Goal: Task Accomplishment & Management: Manage account settings

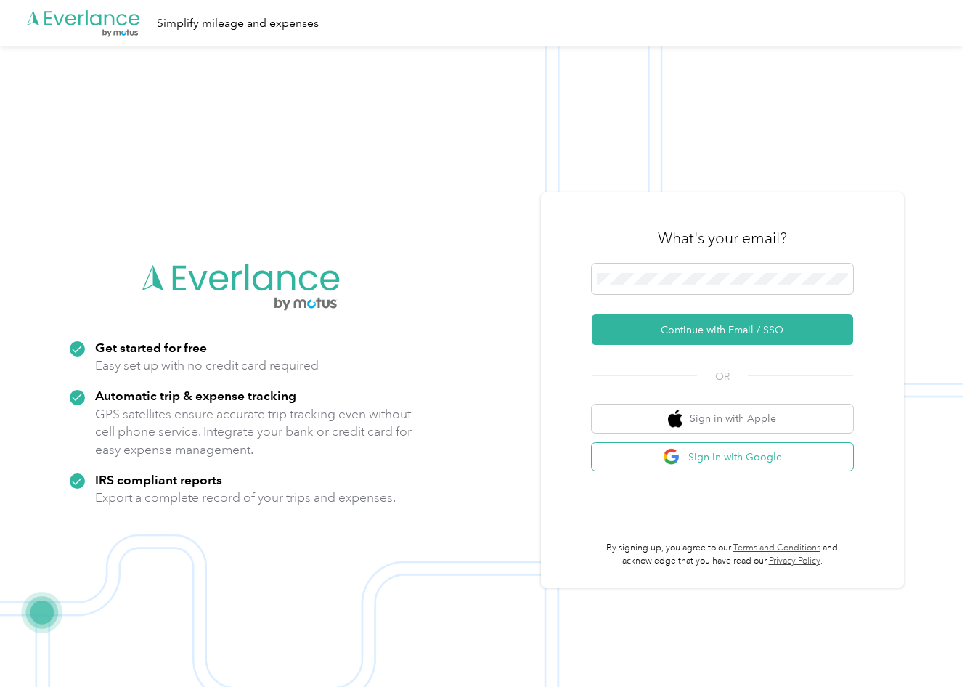
click at [774, 461] on button "Sign in with Google" at bounding box center [722, 457] width 261 height 28
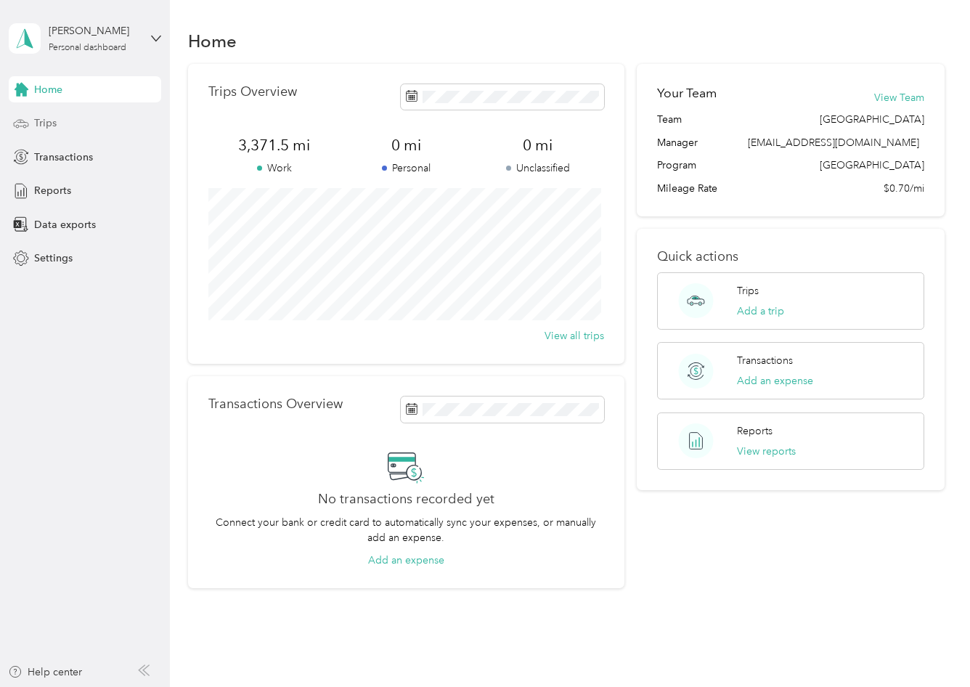
click at [49, 123] on span "Trips" at bounding box center [45, 122] width 23 height 15
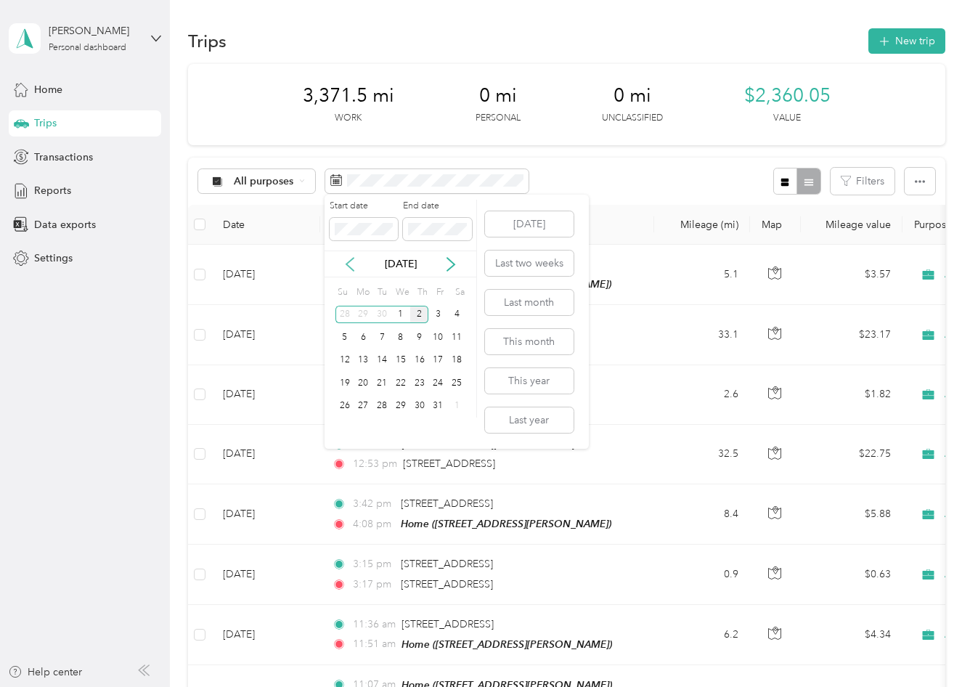
click at [349, 264] on icon at bounding box center [350, 264] width 15 height 15
click at [398, 362] on div "17" at bounding box center [400, 361] width 19 height 18
click at [383, 407] on div "30" at bounding box center [382, 406] width 19 height 18
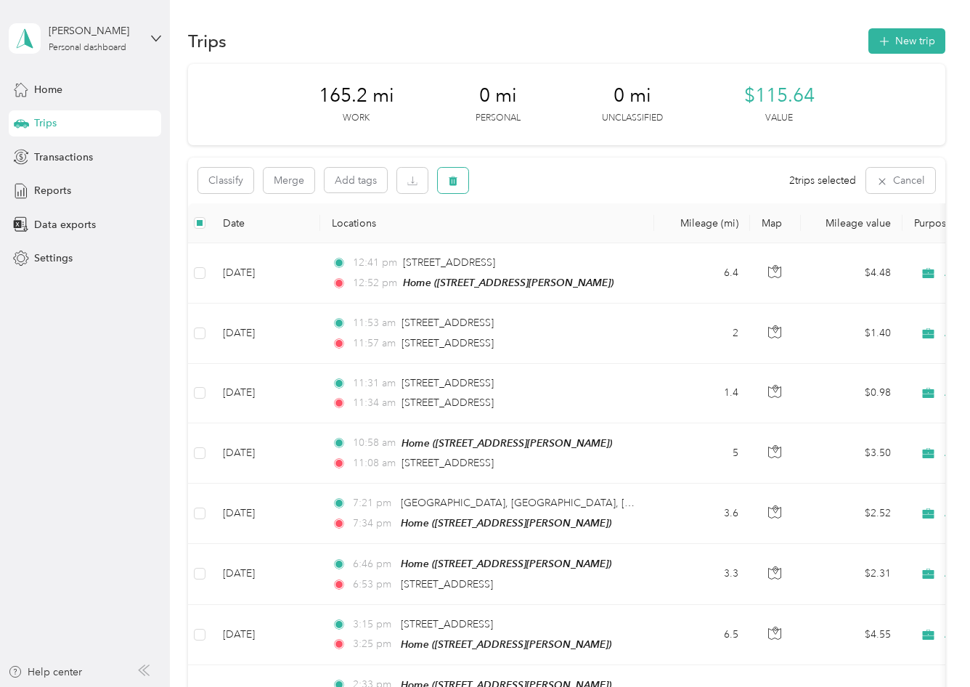
click at [461, 182] on button "button" at bounding box center [453, 180] width 31 height 25
click at [560, 248] on button "Yes" at bounding box center [561, 241] width 28 height 23
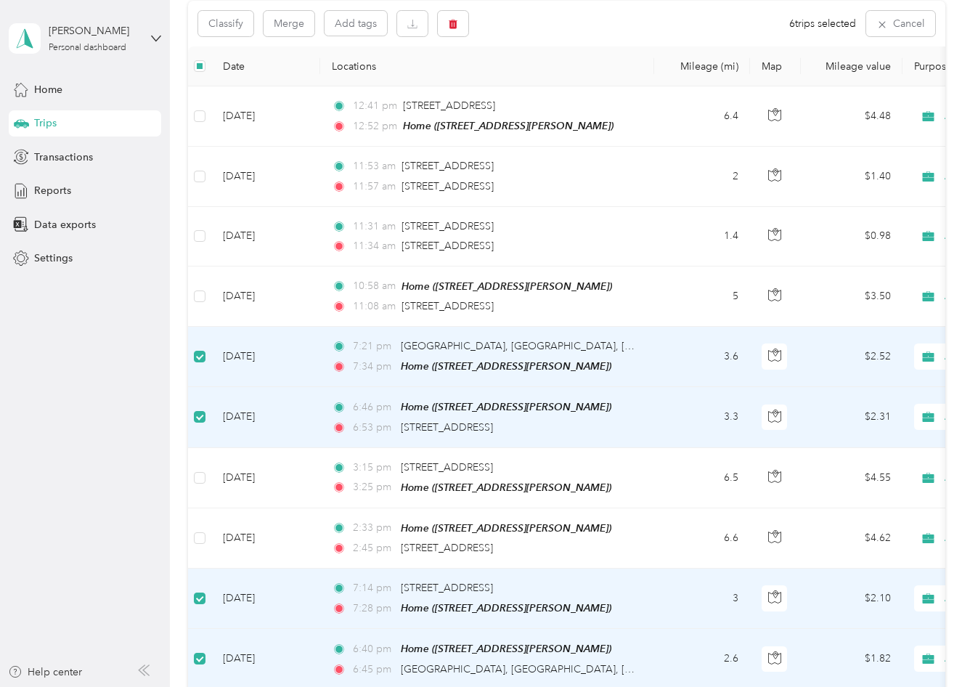
scroll to position [84, 0]
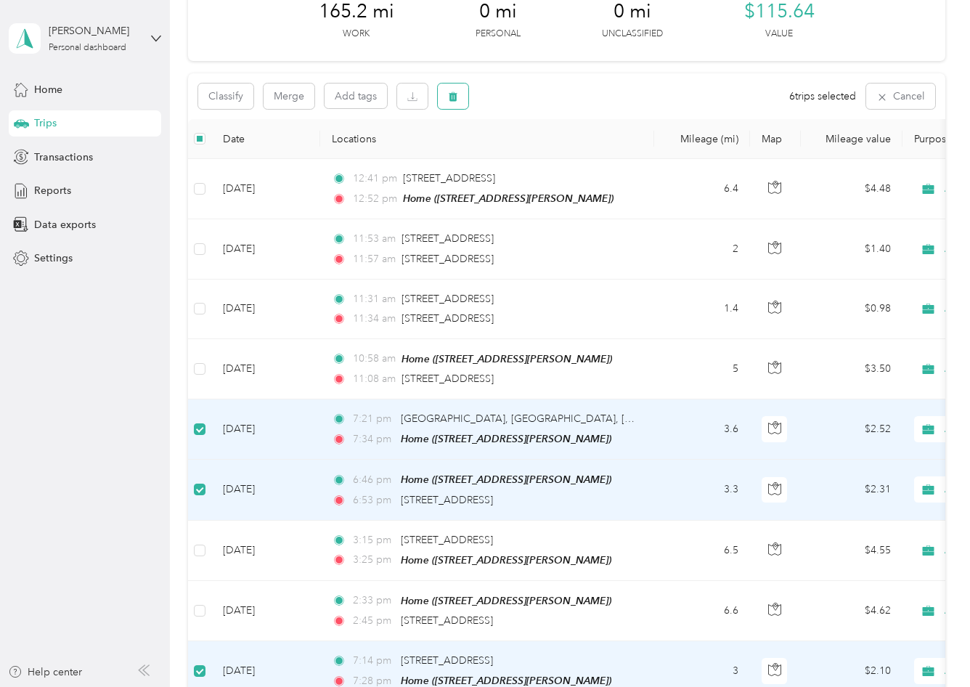
click at [452, 105] on button "button" at bounding box center [453, 96] width 31 height 25
click at [557, 165] on button "Yes" at bounding box center [561, 156] width 28 height 23
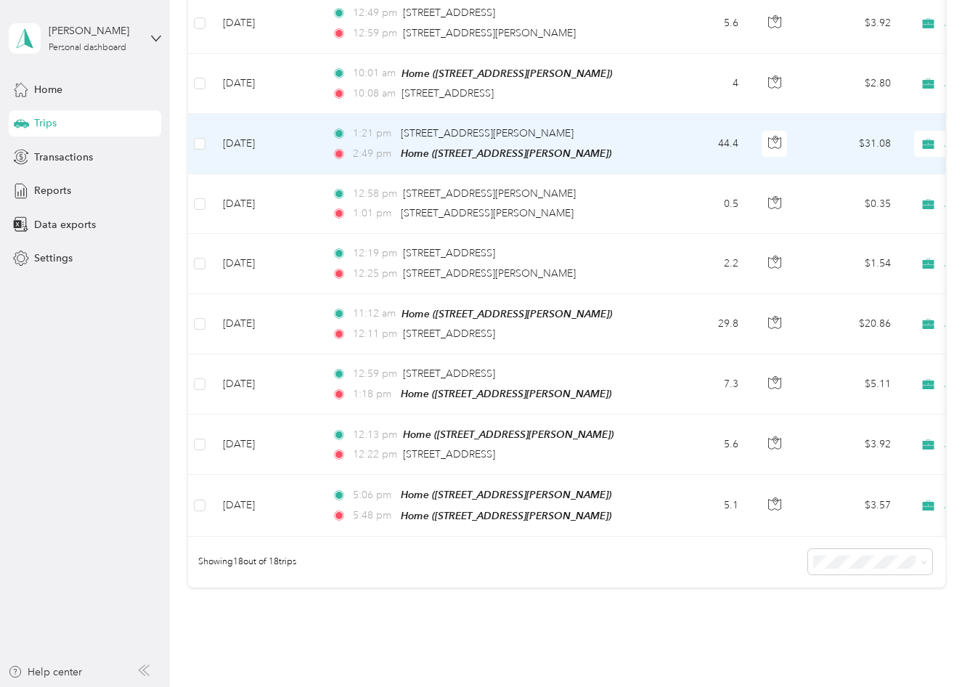
scroll to position [890, 0]
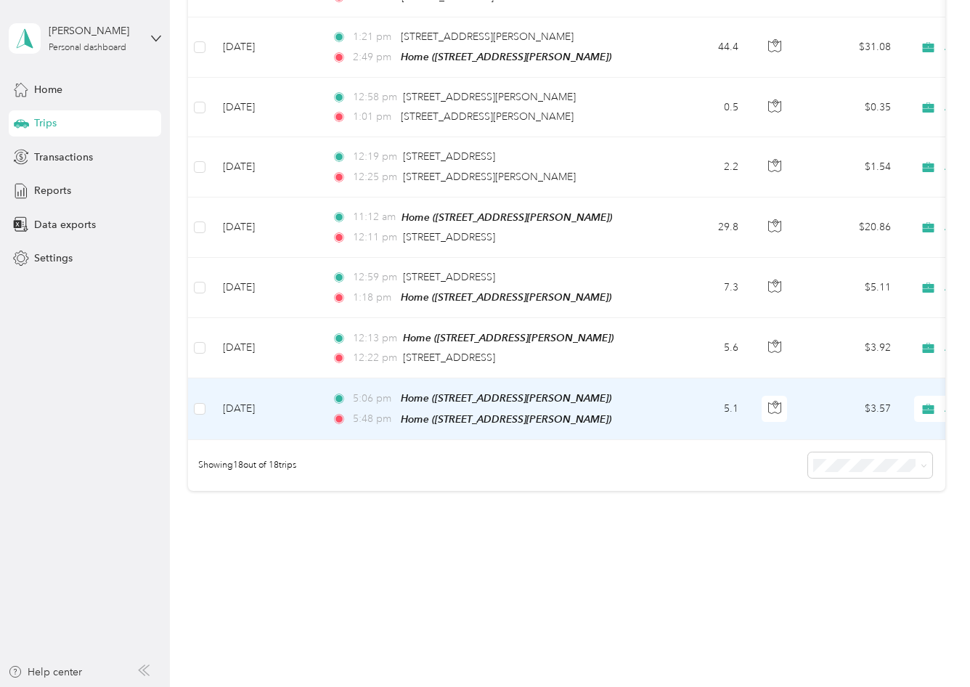
click at [673, 390] on td "5.1" at bounding box center [702, 408] width 96 height 61
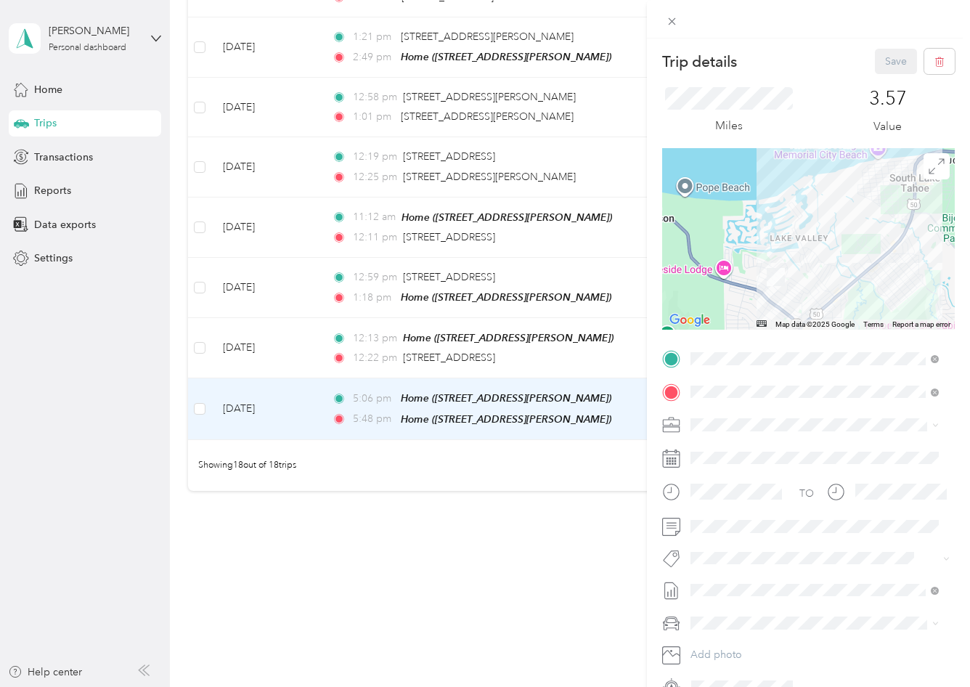
click at [199, 393] on div "Trip details Save This trip cannot be edited because it is either under review,…" at bounding box center [485, 343] width 970 height 687
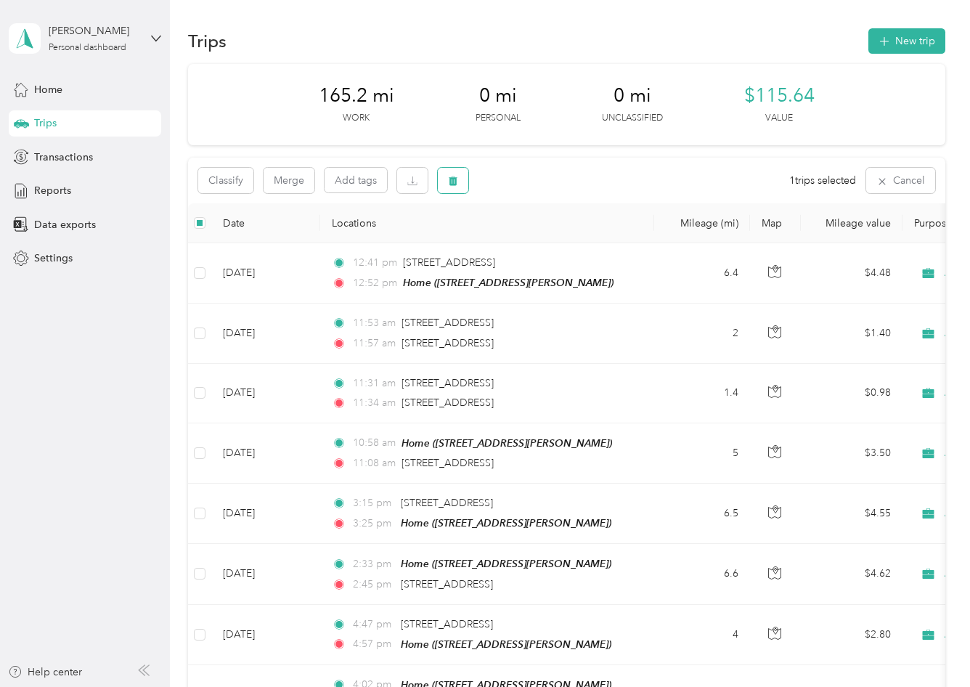
click at [448, 179] on icon "button" at bounding box center [453, 181] width 10 height 10
click at [563, 242] on button "Yes" at bounding box center [561, 241] width 28 height 23
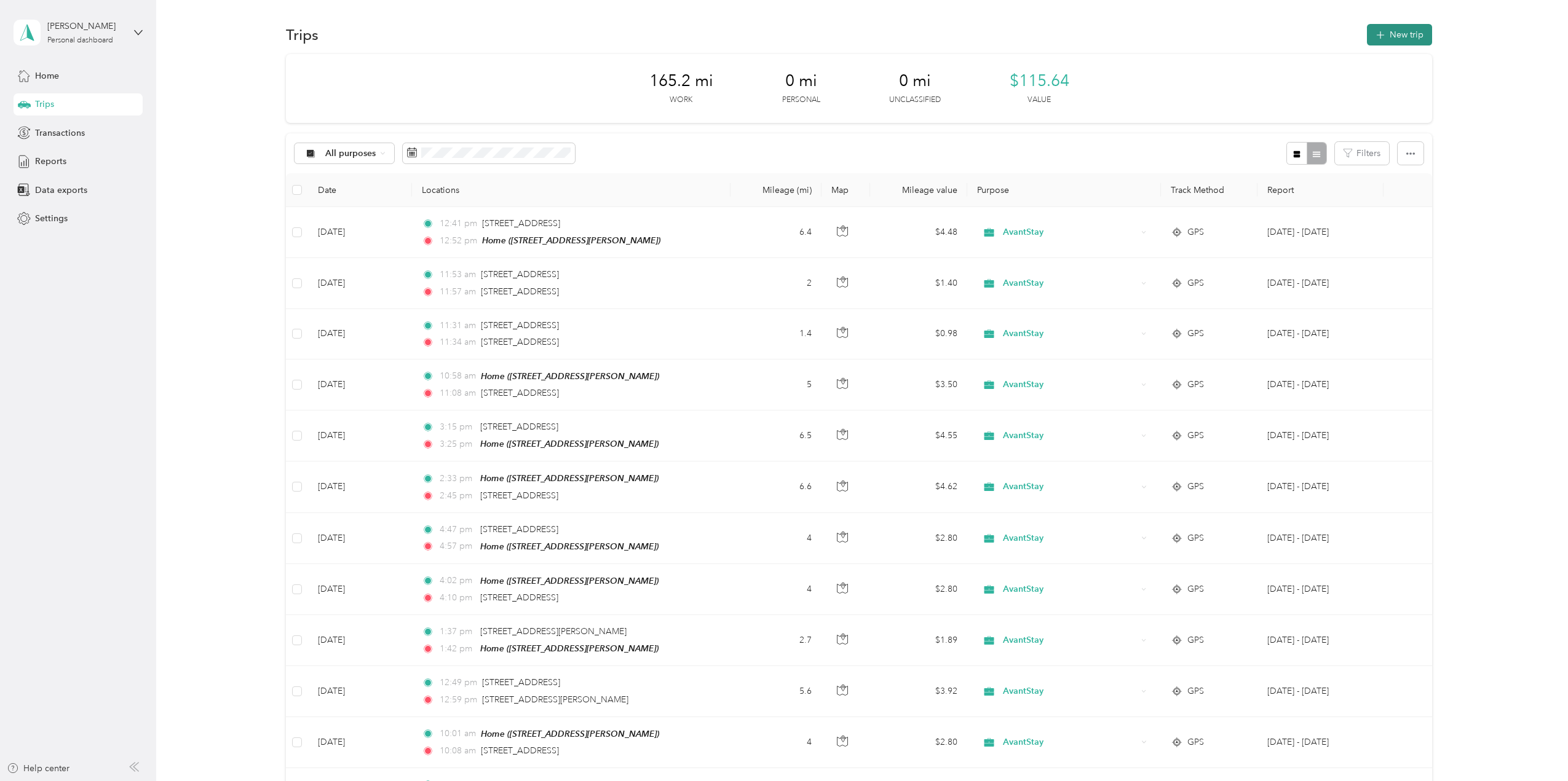
click at [821, 36] on button "New trip" at bounding box center [1400, 34] width 65 height 21
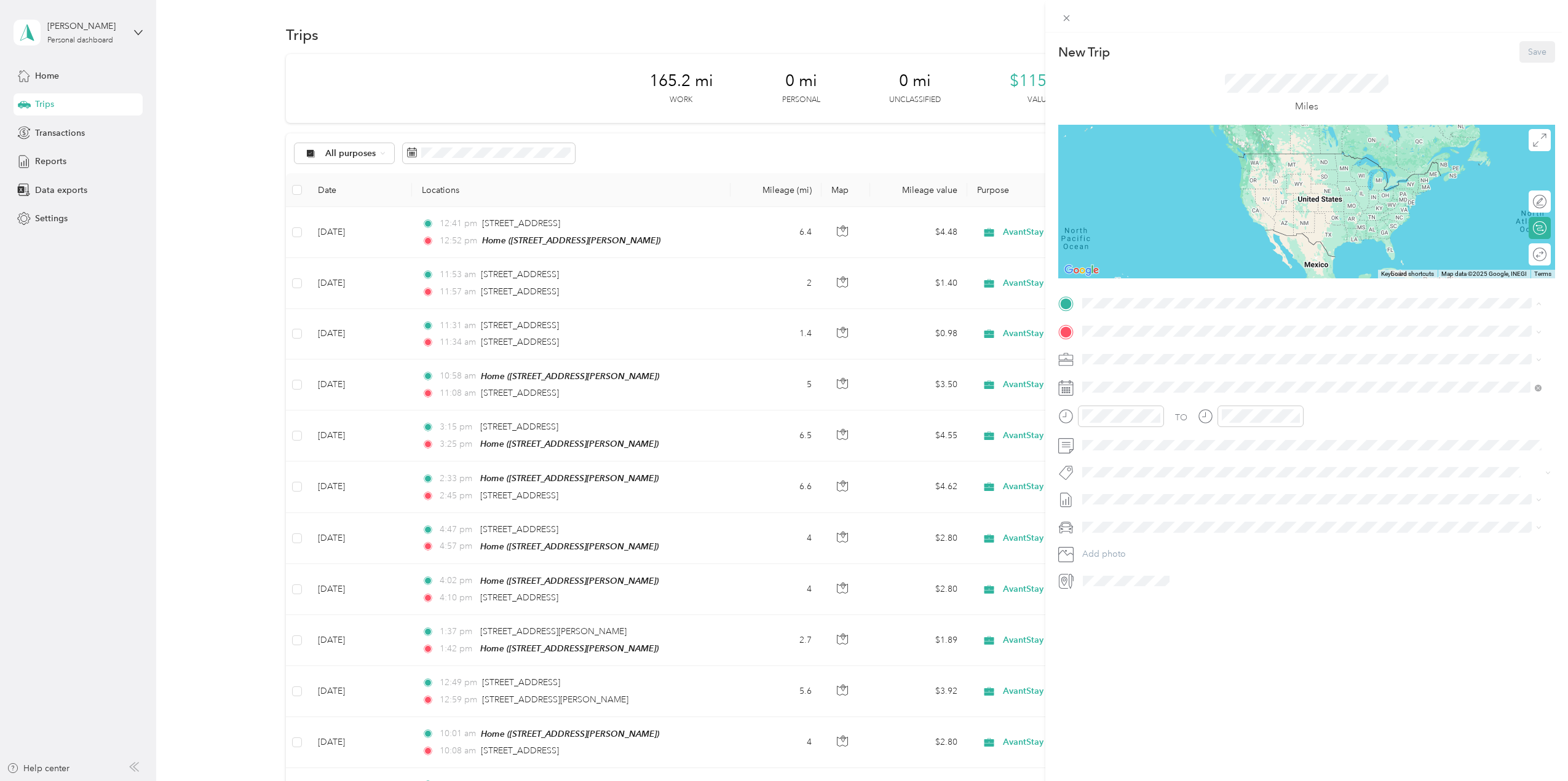
click at [821, 361] on span "[STREET_ADDRESS][PERSON_NAME]" at bounding box center [1179, 366] width 146 height 10
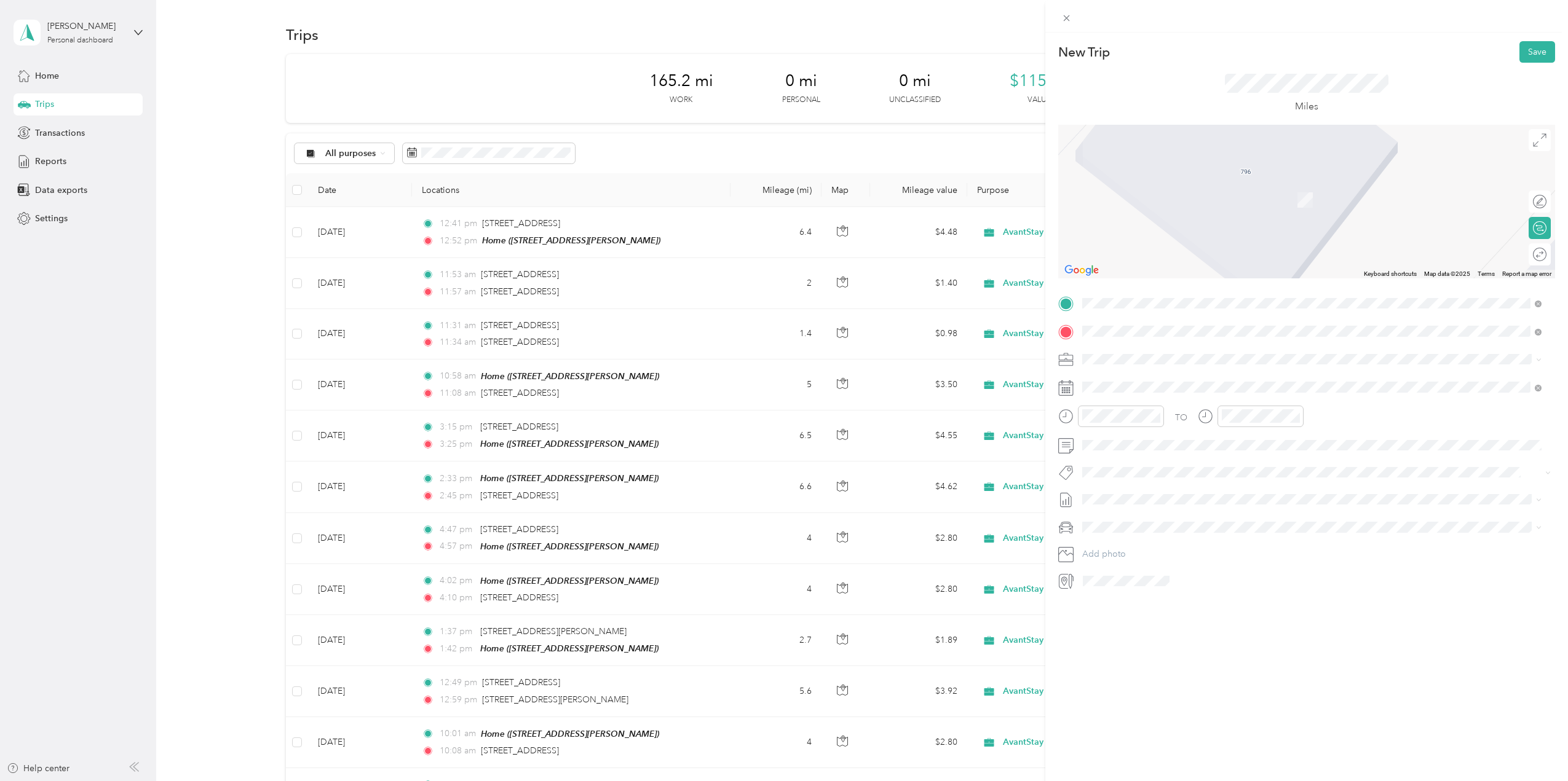
click at [821, 378] on span "[STREET_ADDRESS][US_STATE]" at bounding box center [1167, 375] width 123 height 11
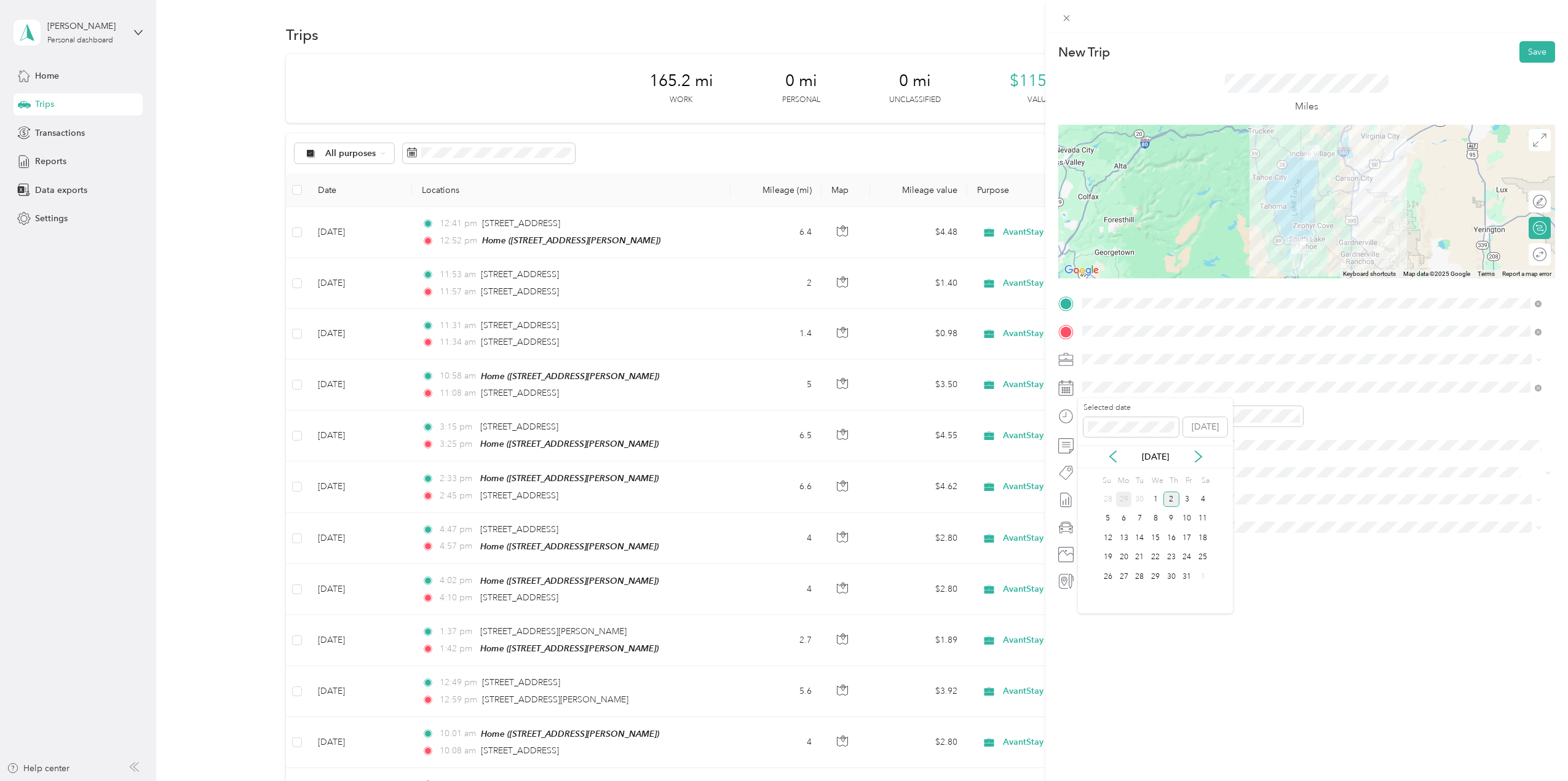
click at [821, 499] on div "29" at bounding box center [1124, 499] width 16 height 15
click at [821, 395] on span at bounding box center [1317, 387] width 478 height 19
click at [821, 56] on button "Save" at bounding box center [1538, 52] width 36 height 21
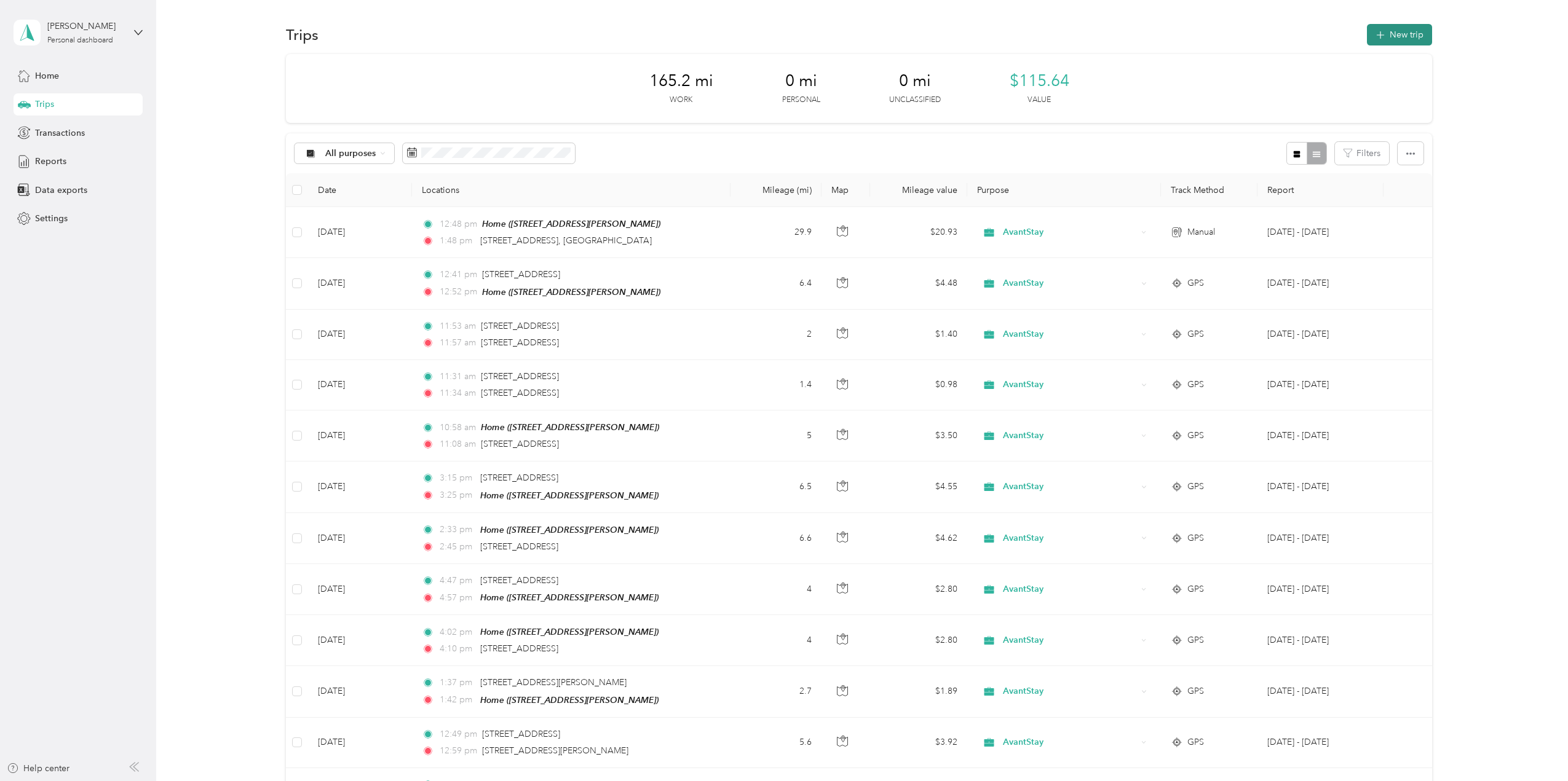
click at [821, 32] on button "New trip" at bounding box center [1400, 34] width 65 height 21
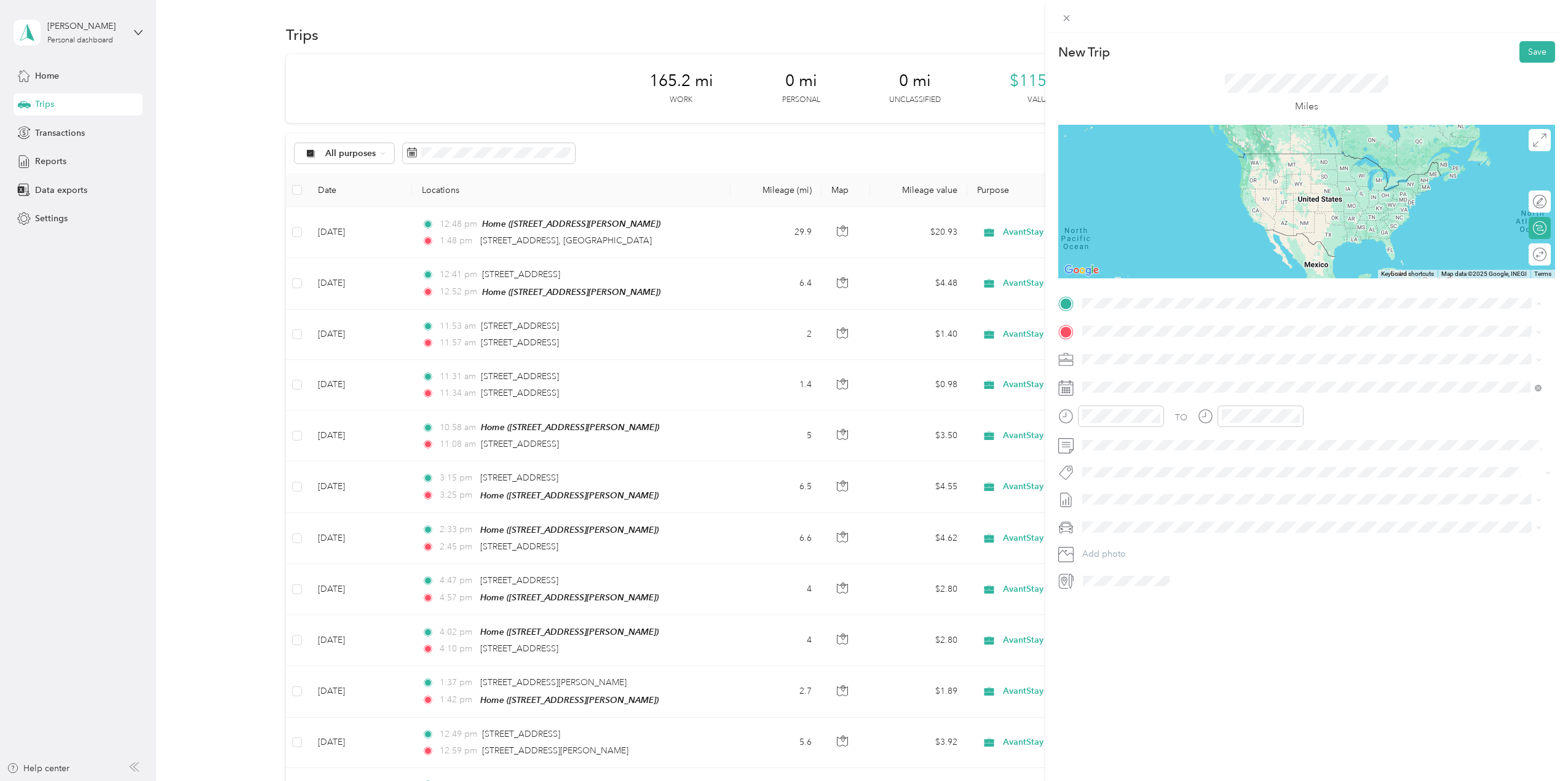
click at [821, 354] on span "[STREET_ADDRESS][US_STATE]" at bounding box center [1167, 348] width 123 height 11
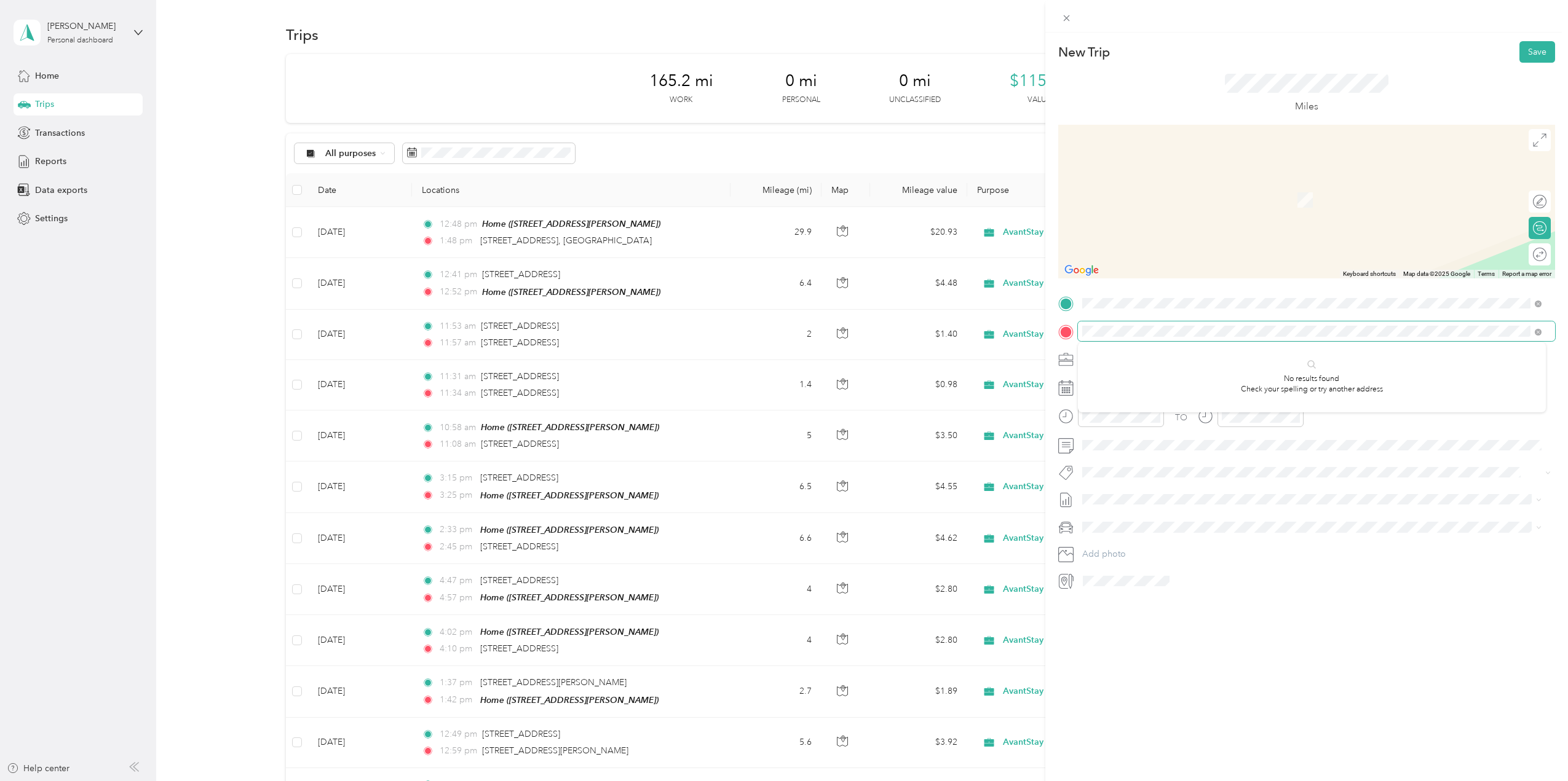
click at [821, 323] on span at bounding box center [1317, 331] width 478 height 19
click at [821, 381] on span "[STREET_ADDRESS][US_STATE]" at bounding box center [1167, 375] width 123 height 11
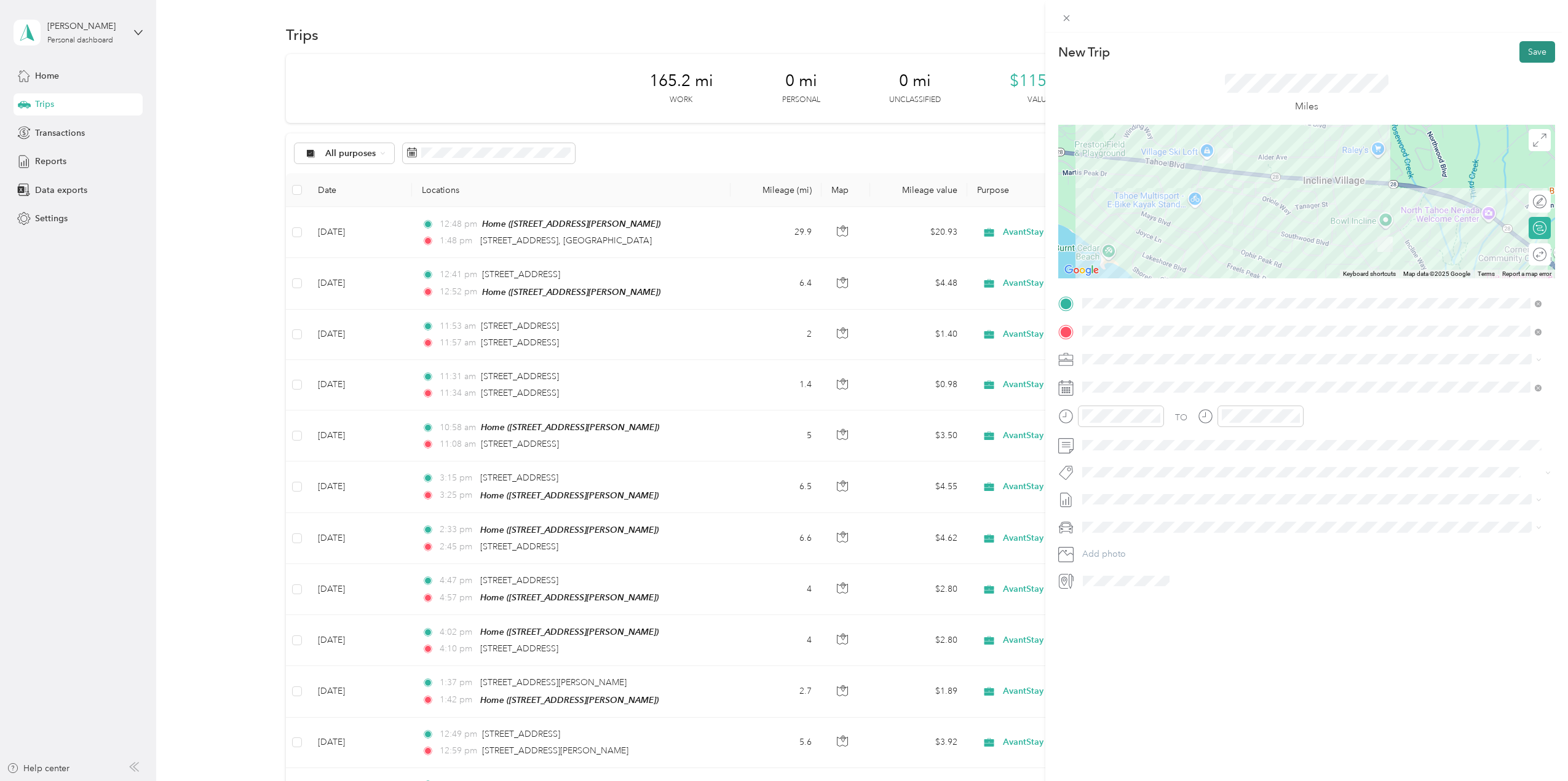
click at [821, 50] on button "Save" at bounding box center [1538, 52] width 36 height 21
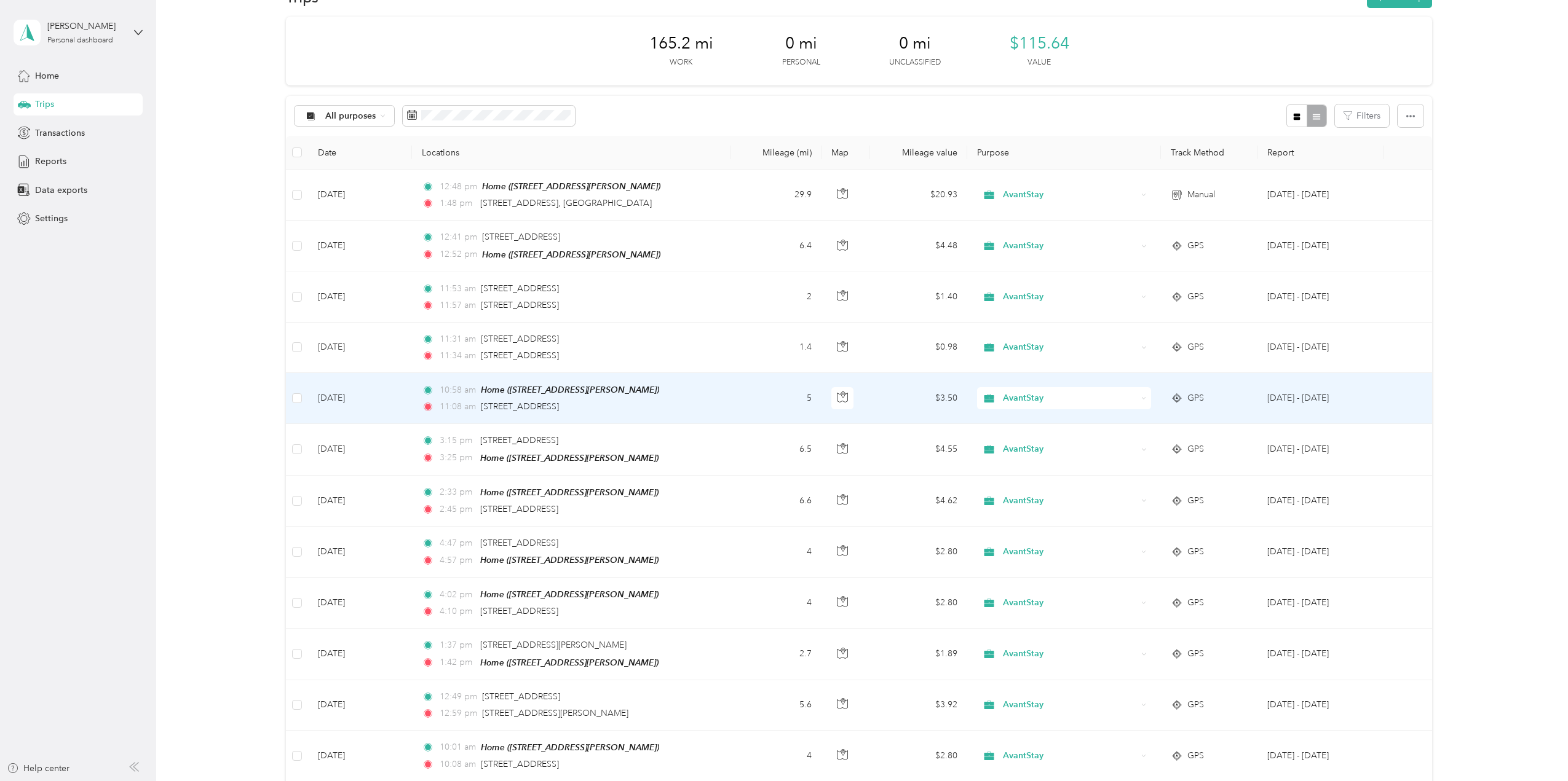
scroll to position [0, 0]
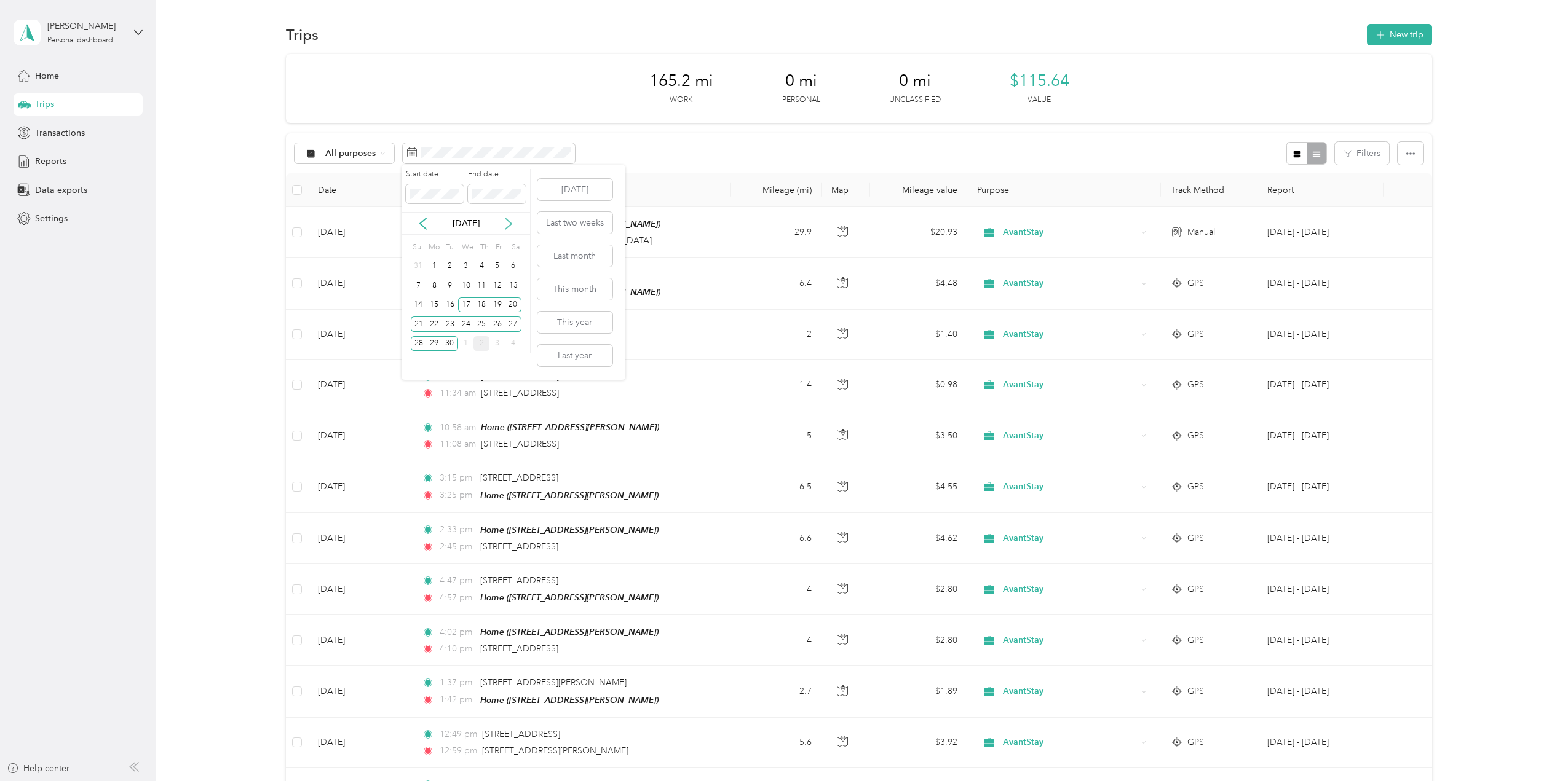
click at [511, 223] on icon at bounding box center [508, 223] width 6 height 11
click at [499, 263] on div "3" at bounding box center [497, 267] width 16 height 15
click at [424, 228] on icon at bounding box center [422, 223] width 6 height 11
click at [451, 325] on div "23" at bounding box center [450, 324] width 16 height 15
click at [423, 205] on div "Start date End date" at bounding box center [466, 190] width 129 height 43
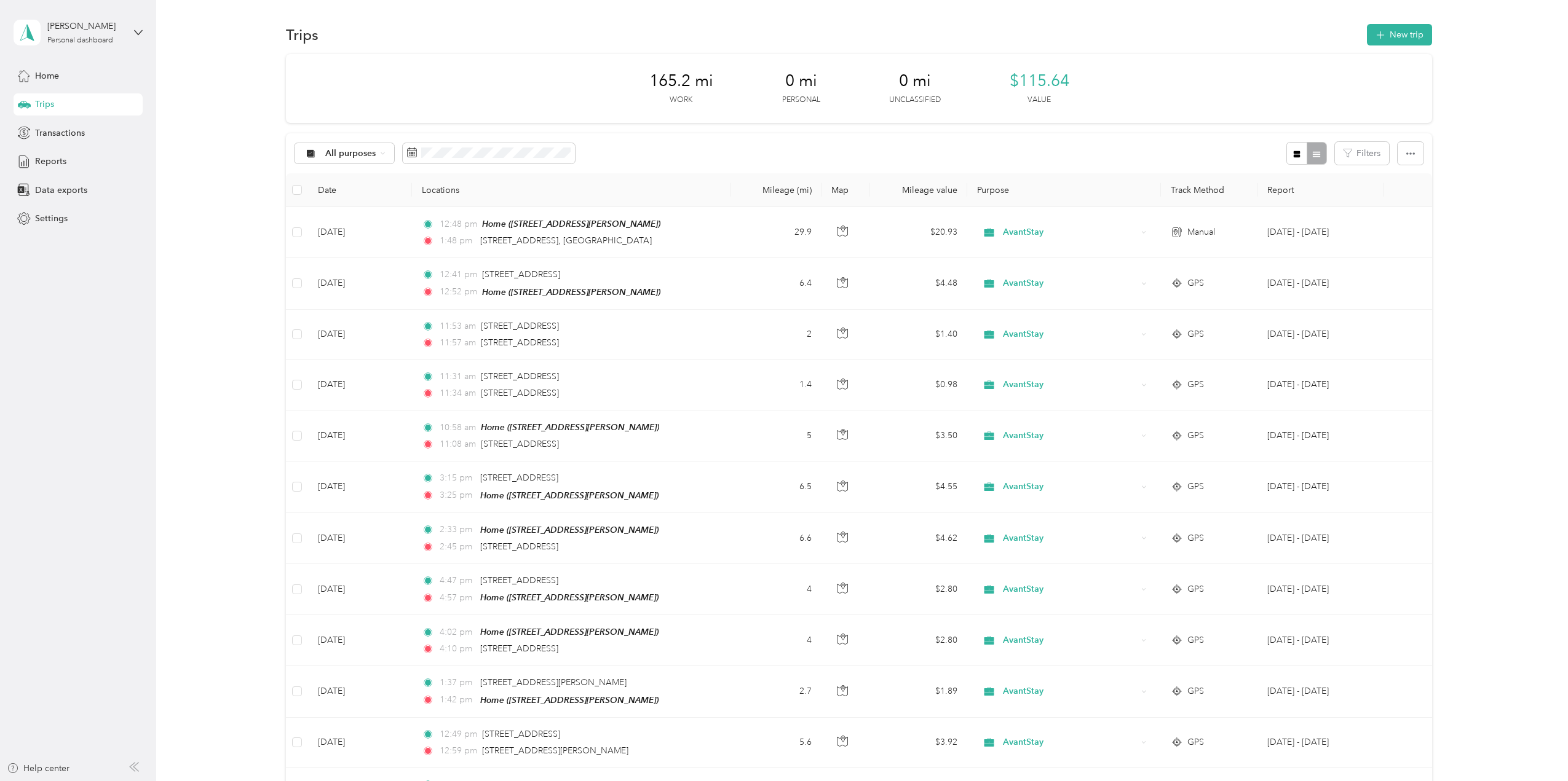
click at [438, 78] on div "165.2 mi Work 0 mi Personal 0 mi Unclassified $115.64 Value" at bounding box center [859, 88] width 1146 height 69
click at [483, 344] on div "2" at bounding box center [481, 344] width 16 height 15
click at [502, 338] on div "3" at bounding box center [497, 344] width 16 height 15
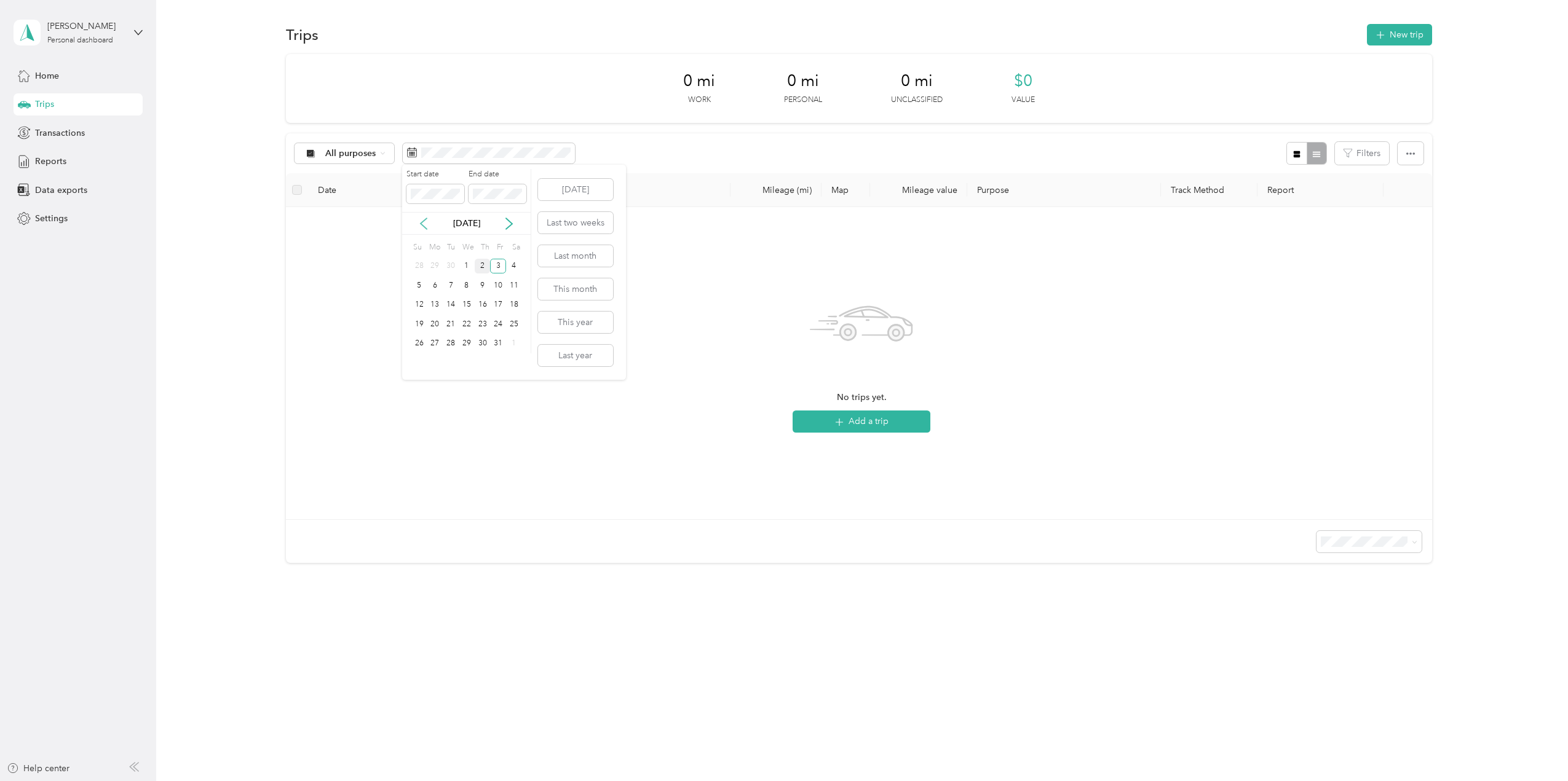
click at [423, 223] on icon at bounding box center [423, 223] width 13 height 13
drag, startPoint x: 451, startPoint y: 305, endPoint x: 455, endPoint y: 287, distance: 18.4
click at [451, 305] on div "16" at bounding box center [450, 305] width 16 height 15
click at [511, 223] on icon at bounding box center [509, 223] width 13 height 13
click at [498, 264] on div "3" at bounding box center [498, 267] width 16 height 15
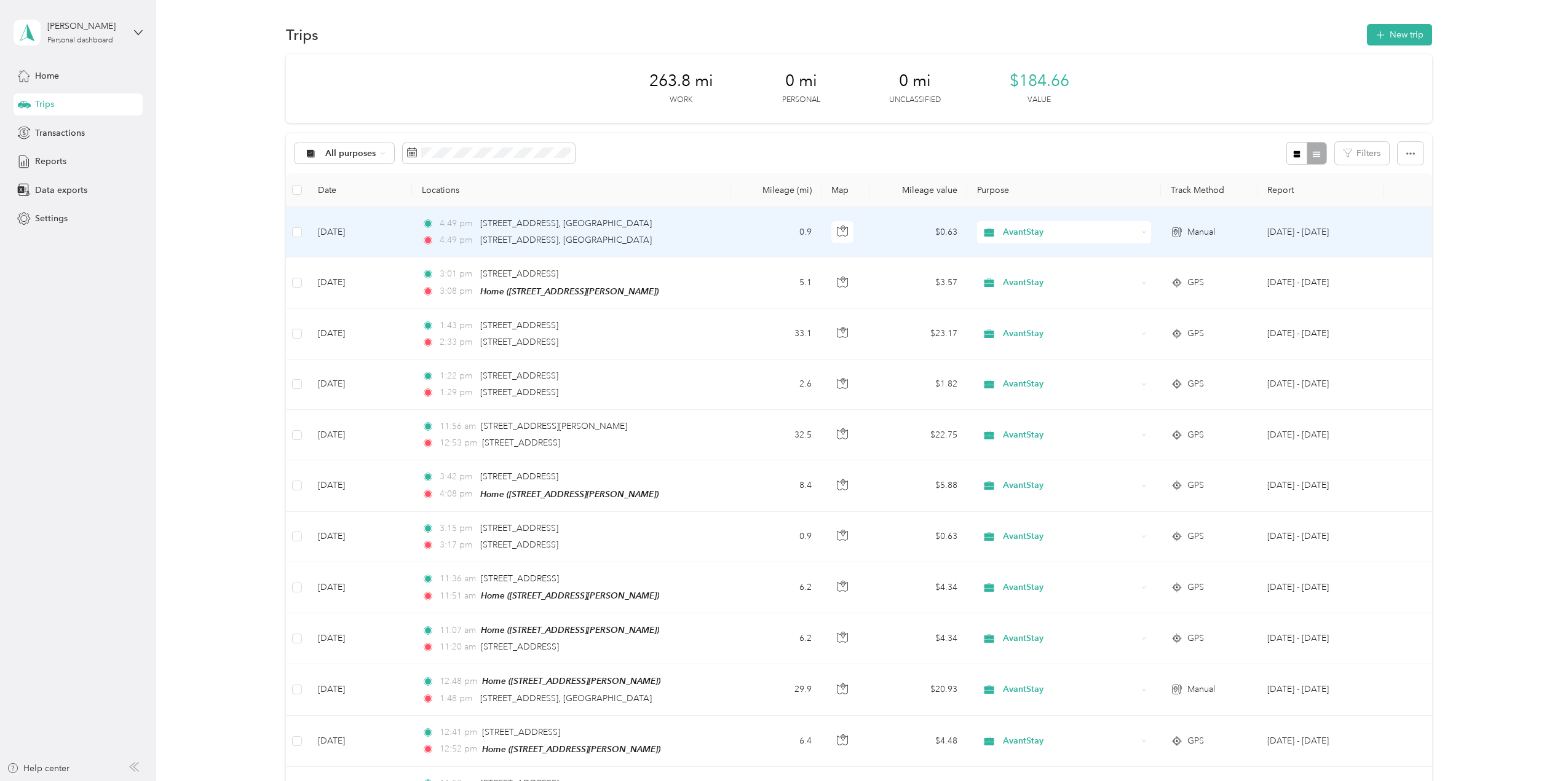
click at [732, 237] on td "0.9" at bounding box center [776, 233] width 91 height 51
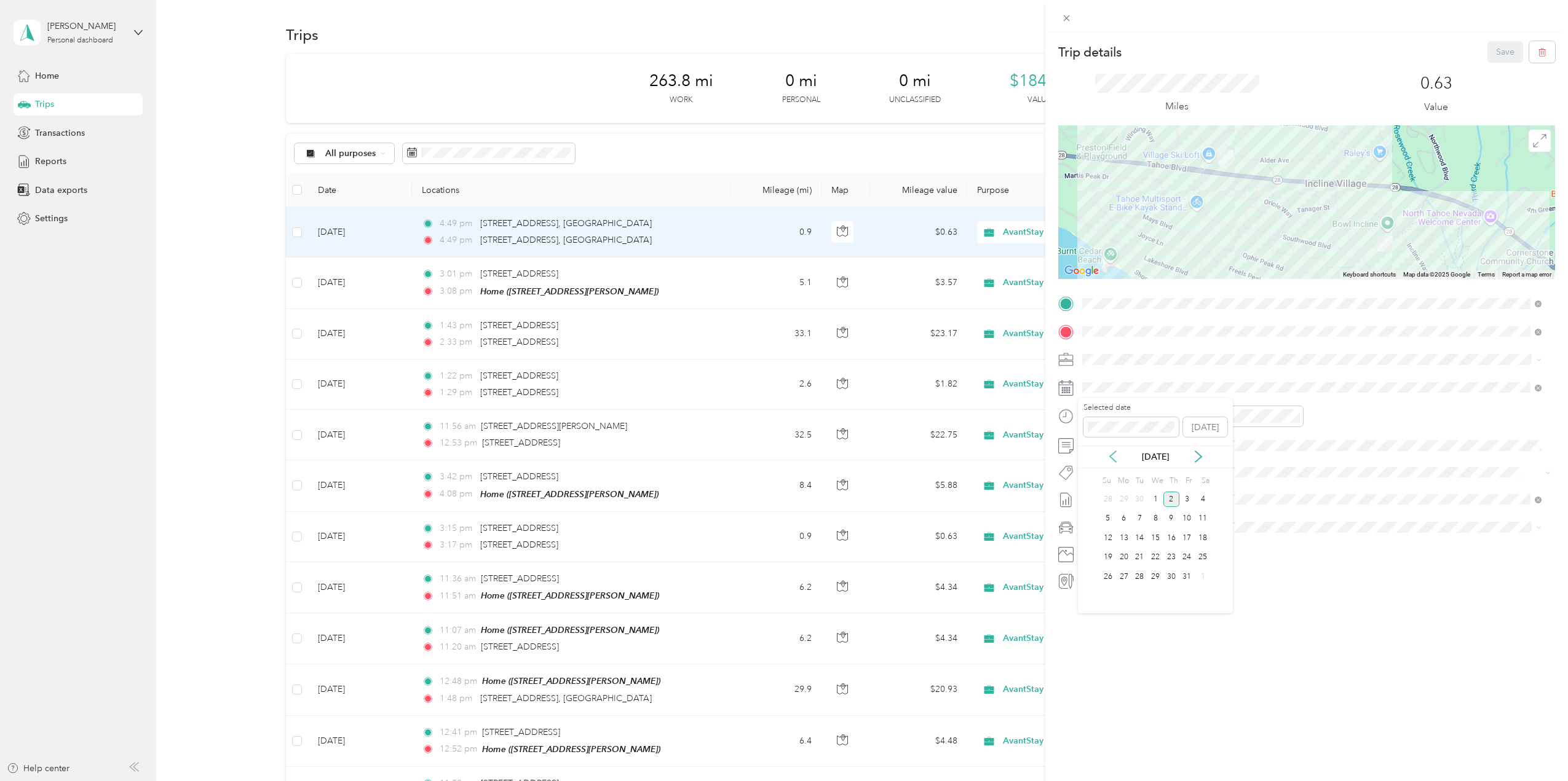
click at [821, 454] on icon at bounding box center [1113, 457] width 6 height 11
click at [821, 576] on div "29" at bounding box center [1124, 577] width 16 height 15
click at [821, 52] on button "Save" at bounding box center [1505, 52] width 36 height 21
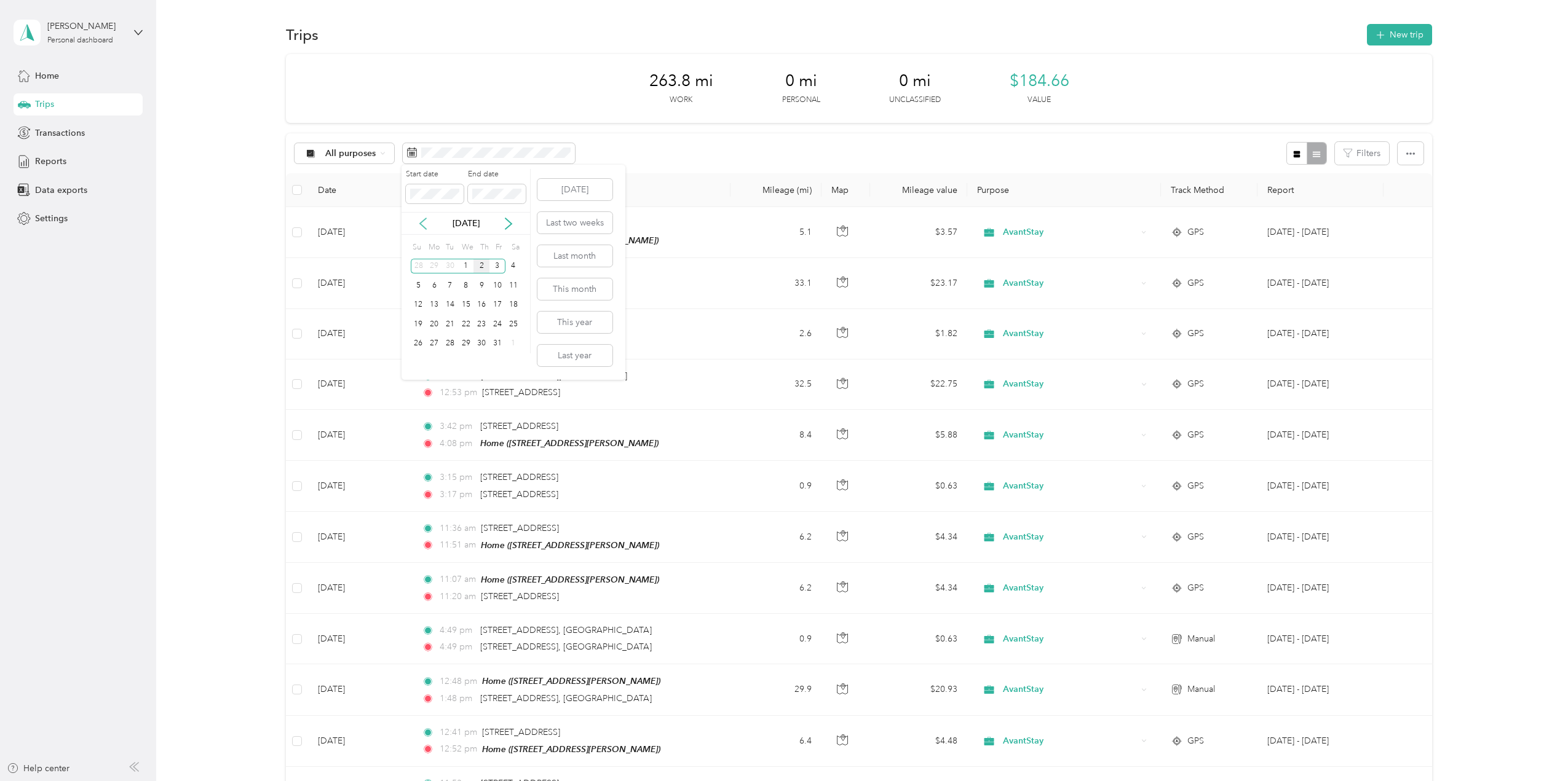
click at [421, 223] on icon at bounding box center [422, 223] width 6 height 11
drag, startPoint x: 445, startPoint y: 305, endPoint x: 464, endPoint y: 230, distance: 77.4
click at [445, 305] on div "16" at bounding box center [450, 305] width 16 height 15
click at [448, 343] on div "30" at bounding box center [450, 344] width 16 height 15
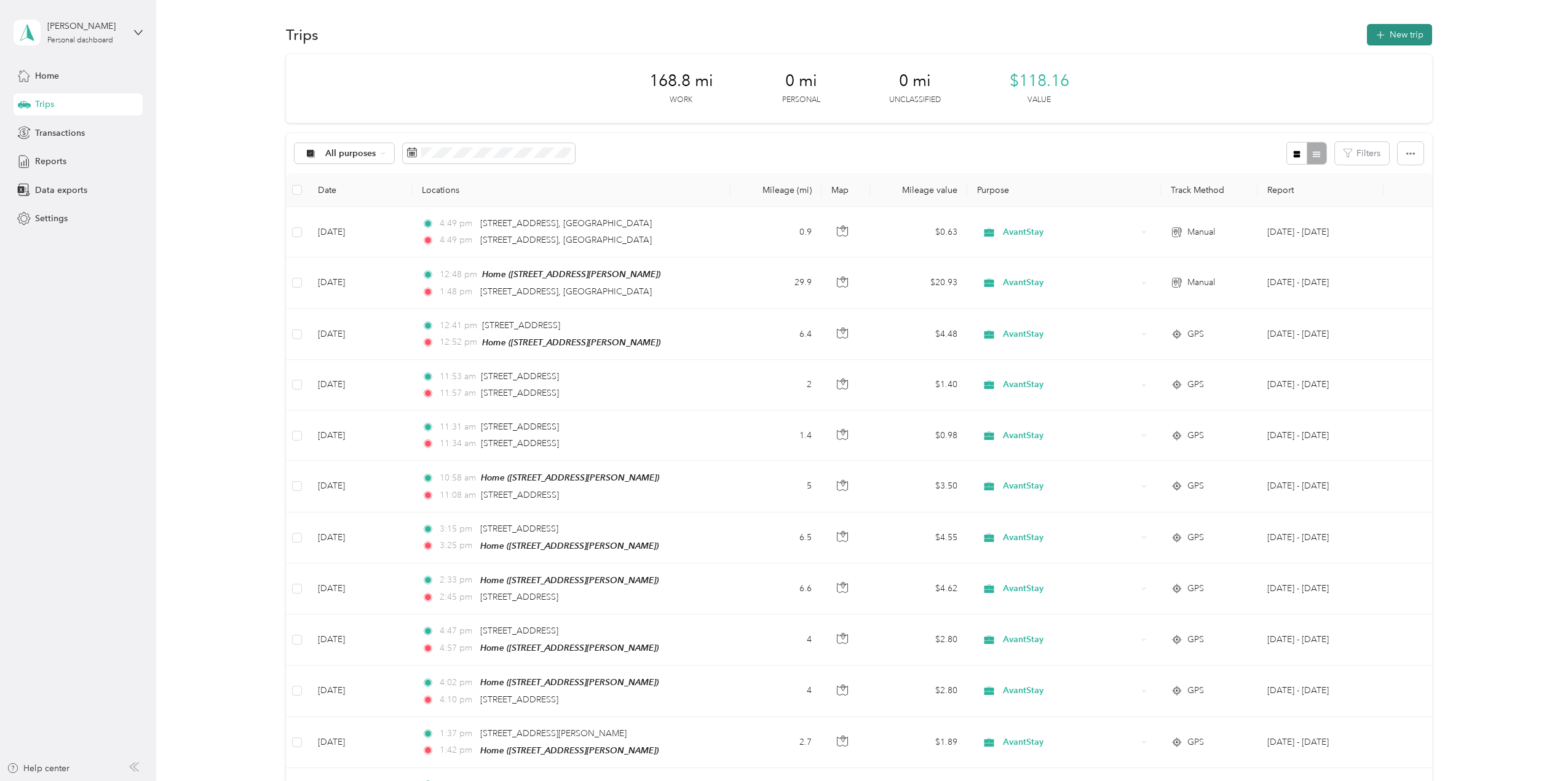
click at [821, 30] on button "New trip" at bounding box center [1400, 34] width 65 height 21
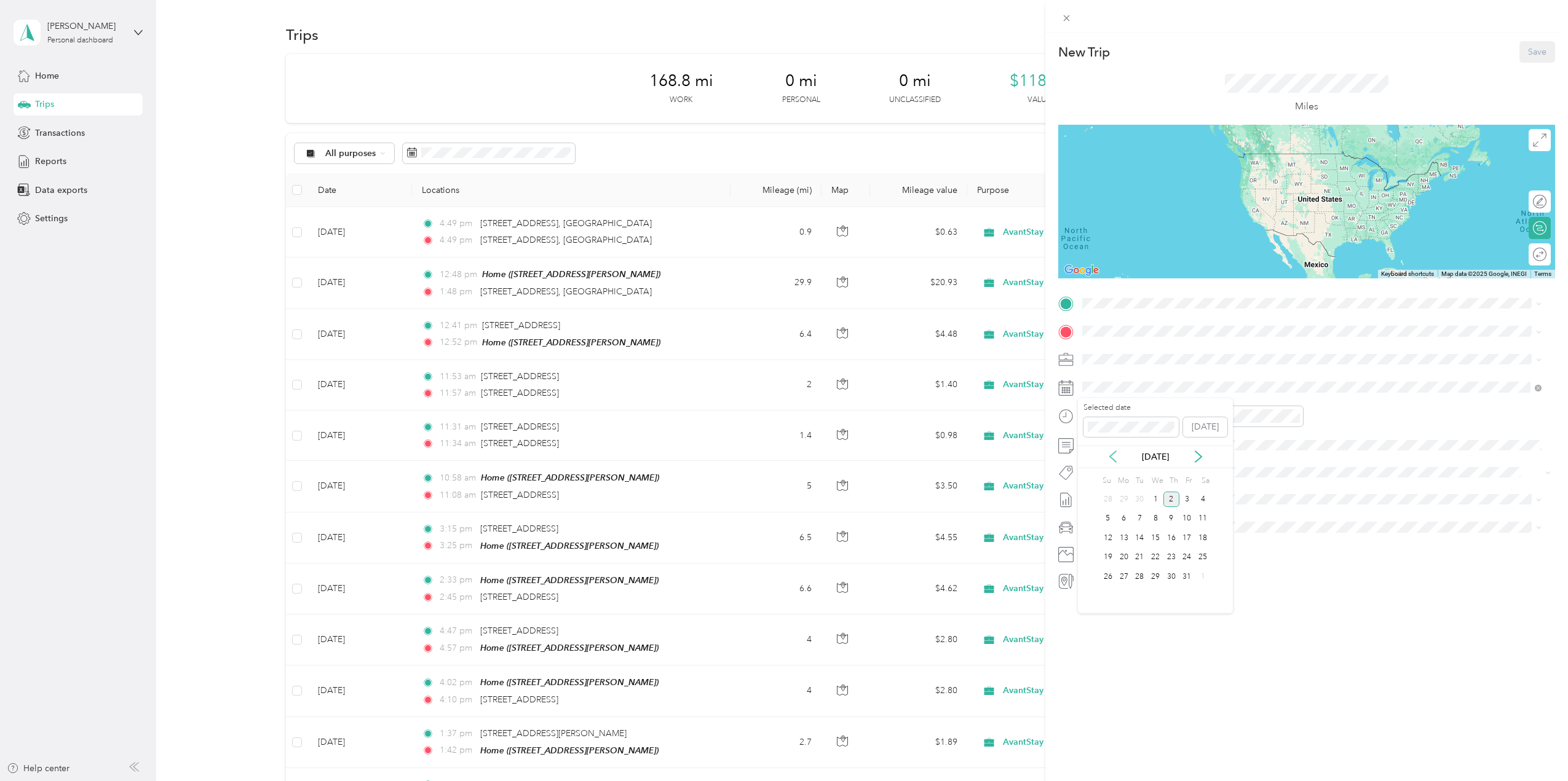
click at [821, 450] on icon at bounding box center [1113, 456] width 13 height 13
click at [821, 578] on div "29" at bounding box center [1124, 577] width 16 height 15
click at [821, 309] on span at bounding box center [1317, 303] width 478 height 19
click at [821, 353] on span "[STREET_ADDRESS][US_STATE]" at bounding box center [1167, 348] width 123 height 11
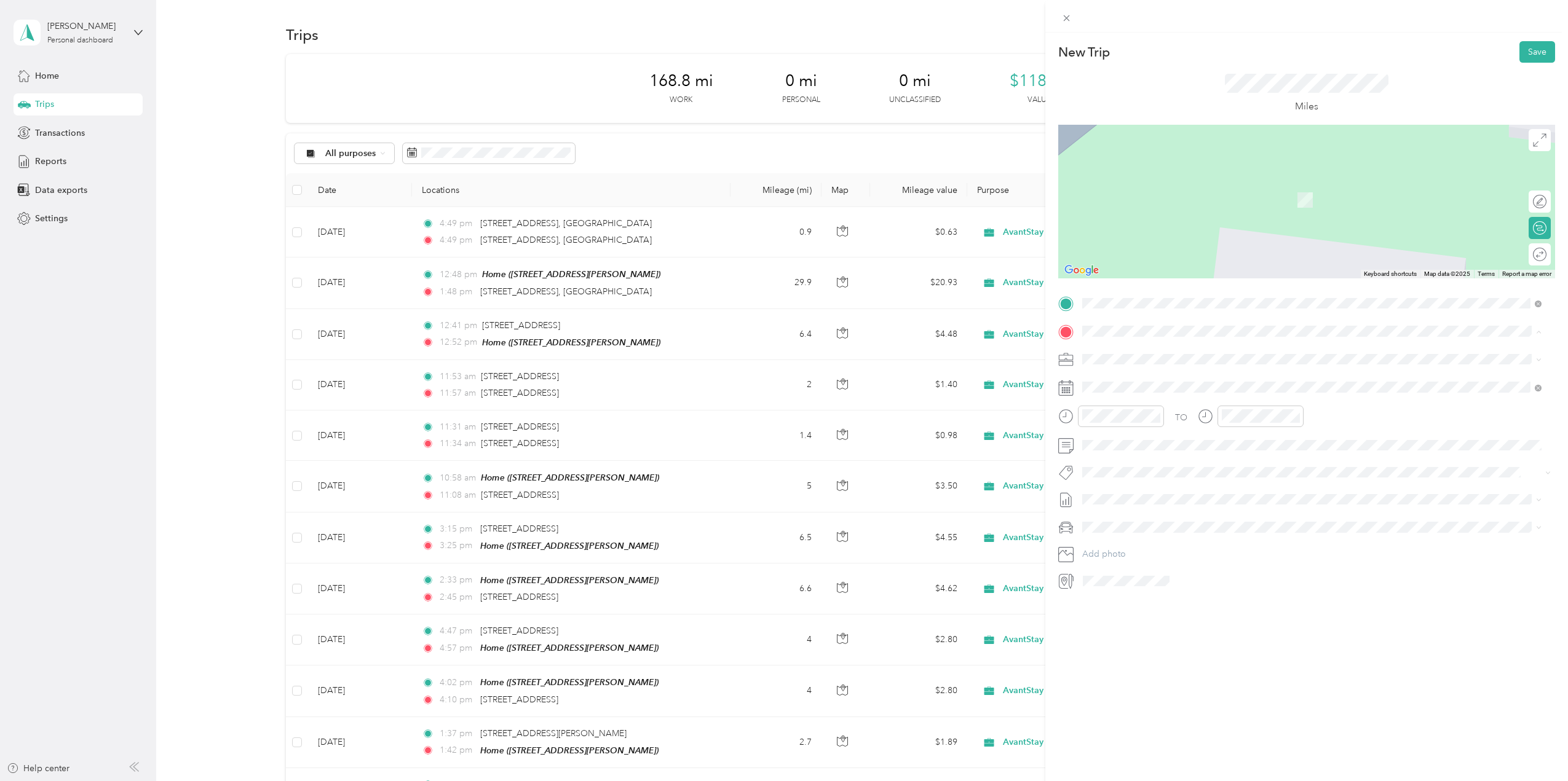
click at [821, 385] on div "Home [STREET_ADDRESS][PERSON_NAME]" at bounding box center [1179, 387] width 146 height 26
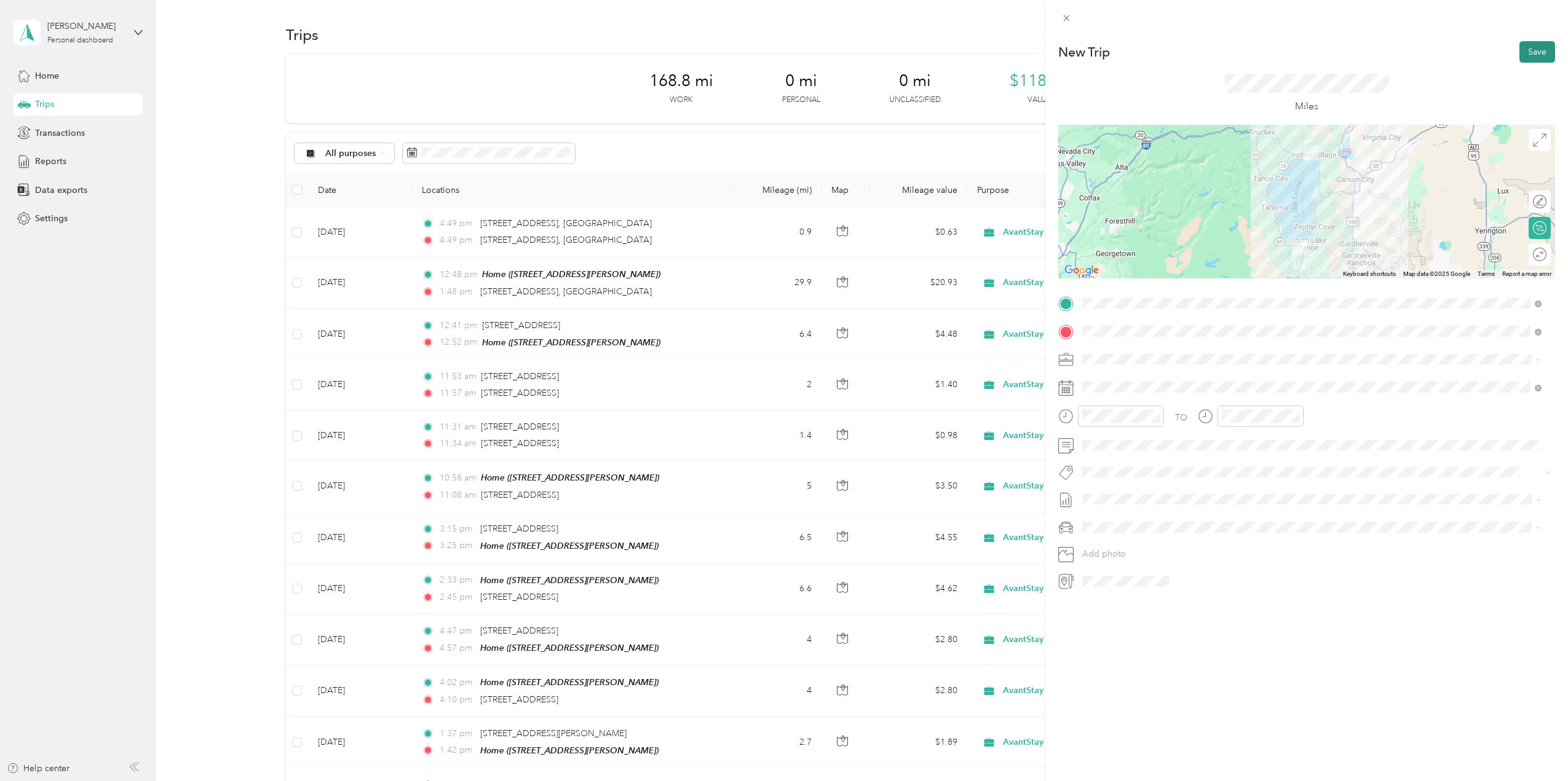
click at [821, 52] on button "Save" at bounding box center [1538, 52] width 36 height 21
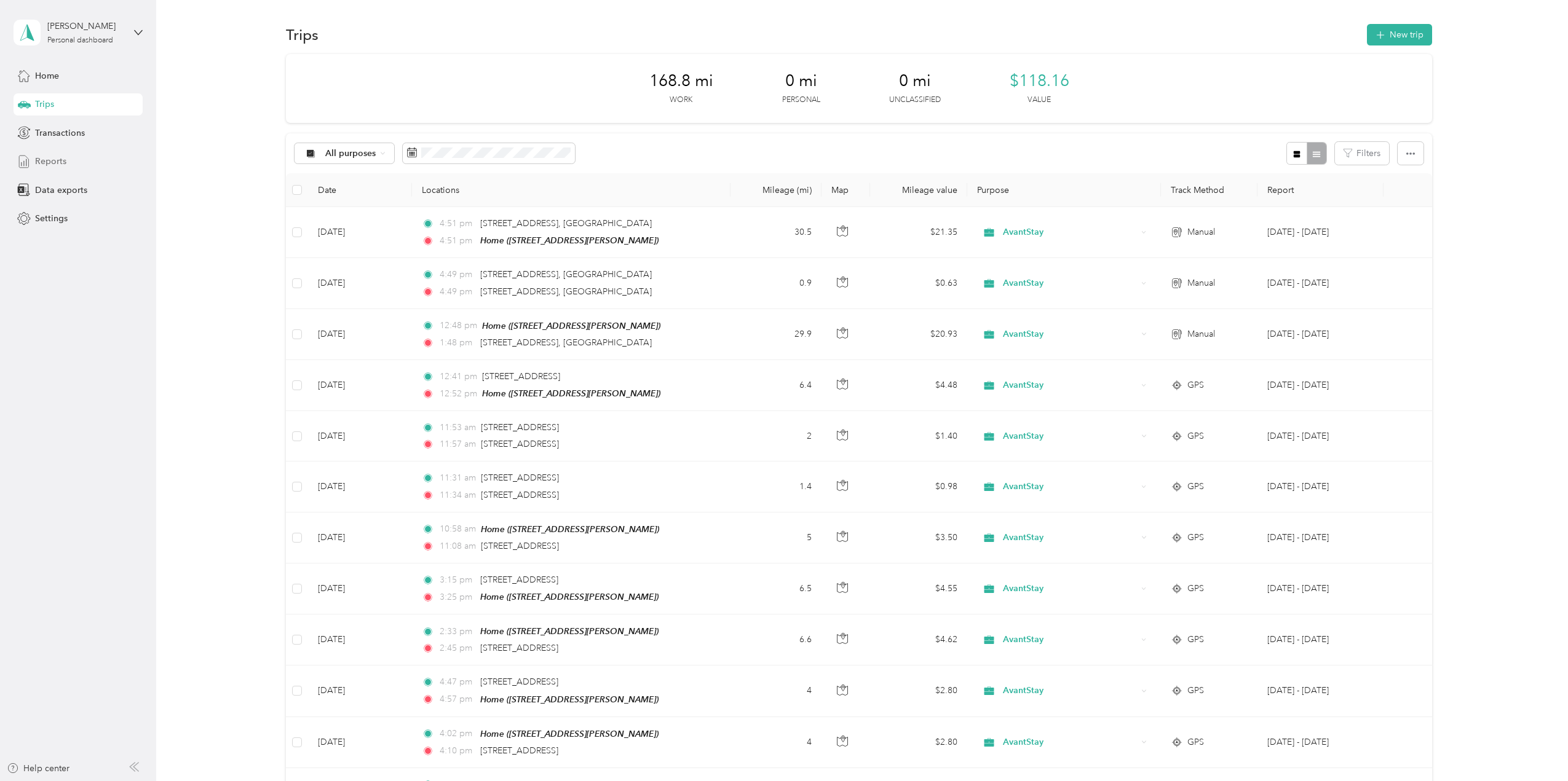
click at [52, 158] on span "Reports" at bounding box center [50, 161] width 31 height 13
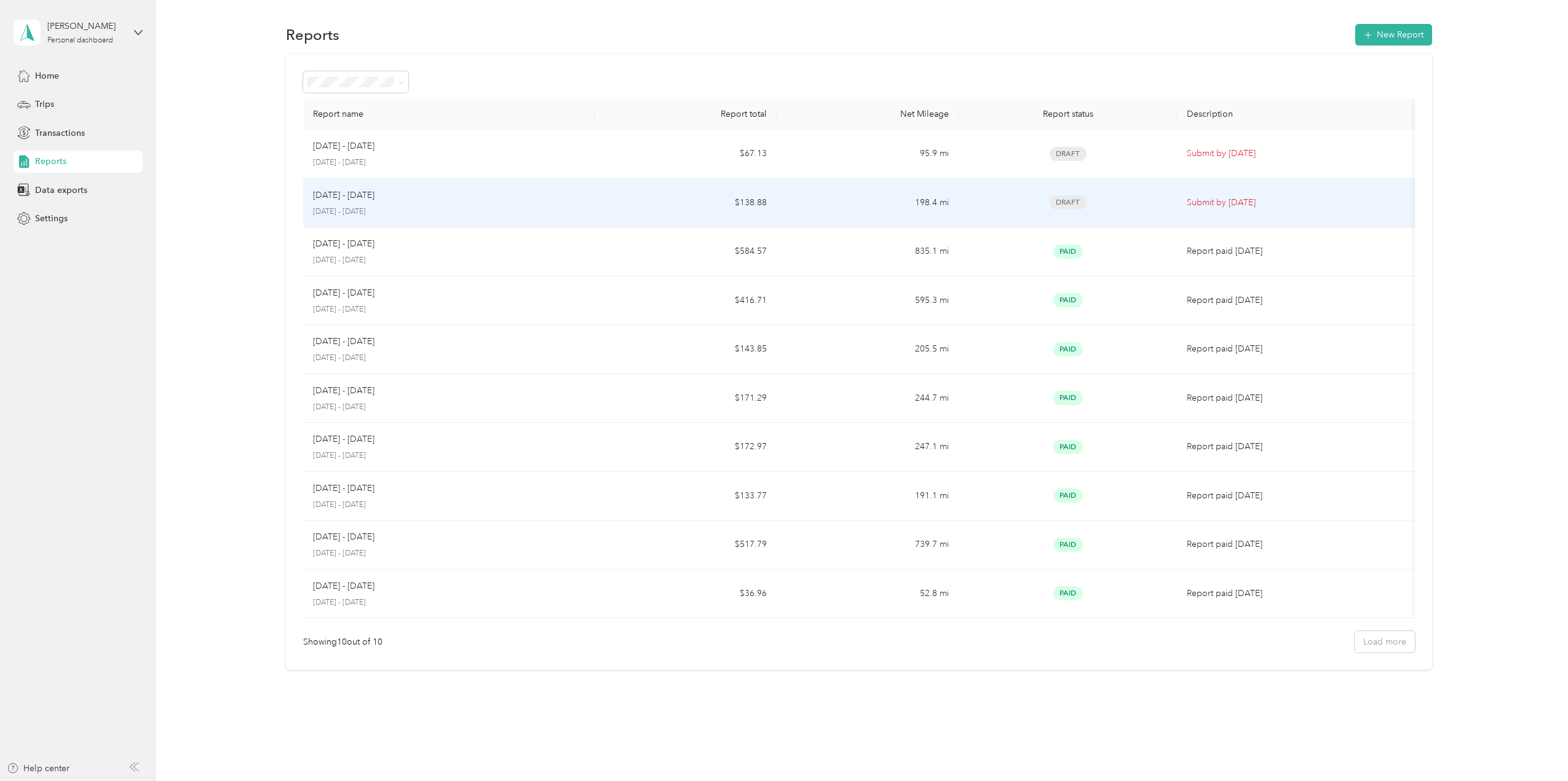
click at [456, 195] on div "[DATE] - [DATE]" at bounding box center [449, 195] width 272 height 14
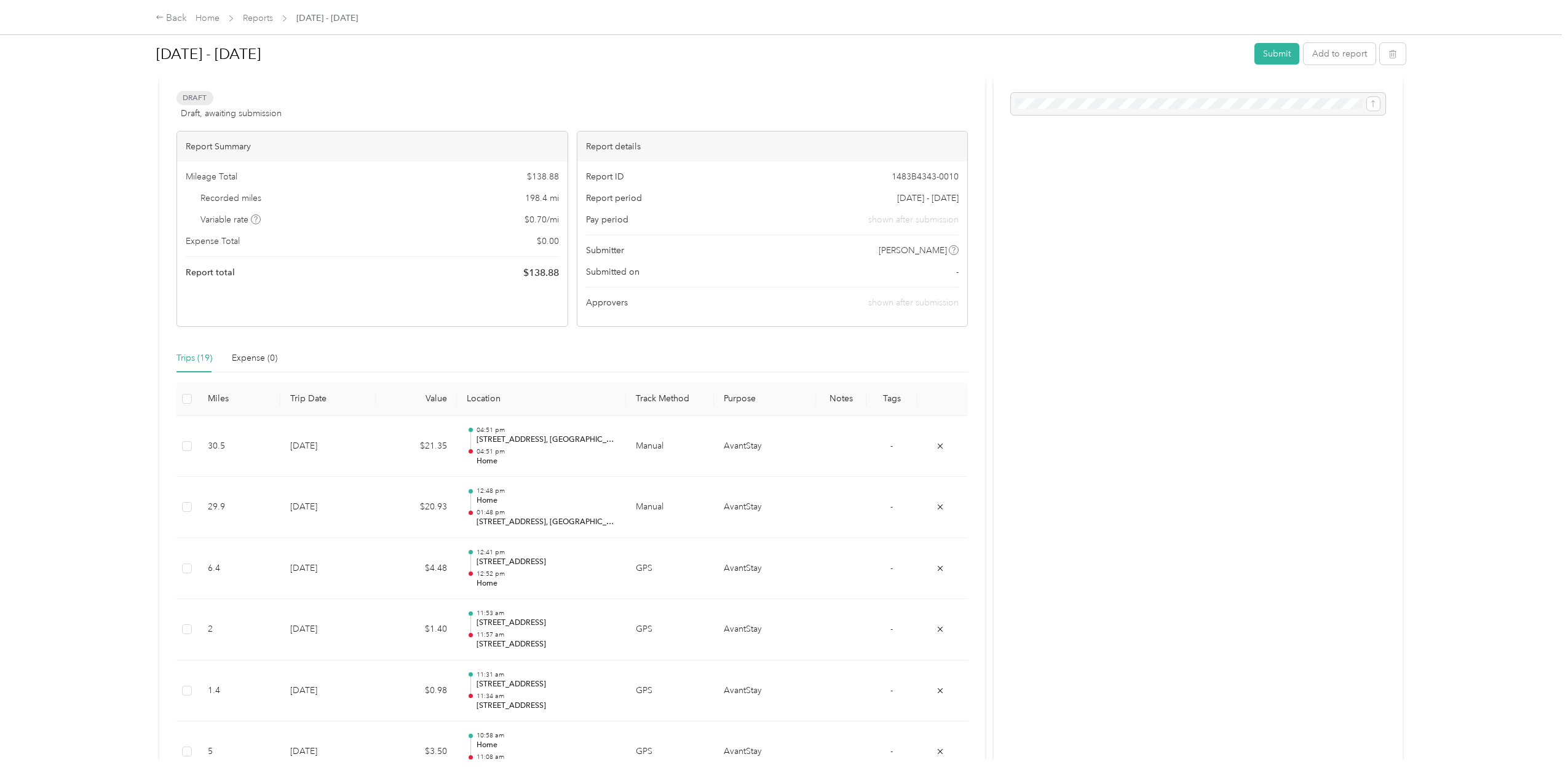
scroll to position [62, 0]
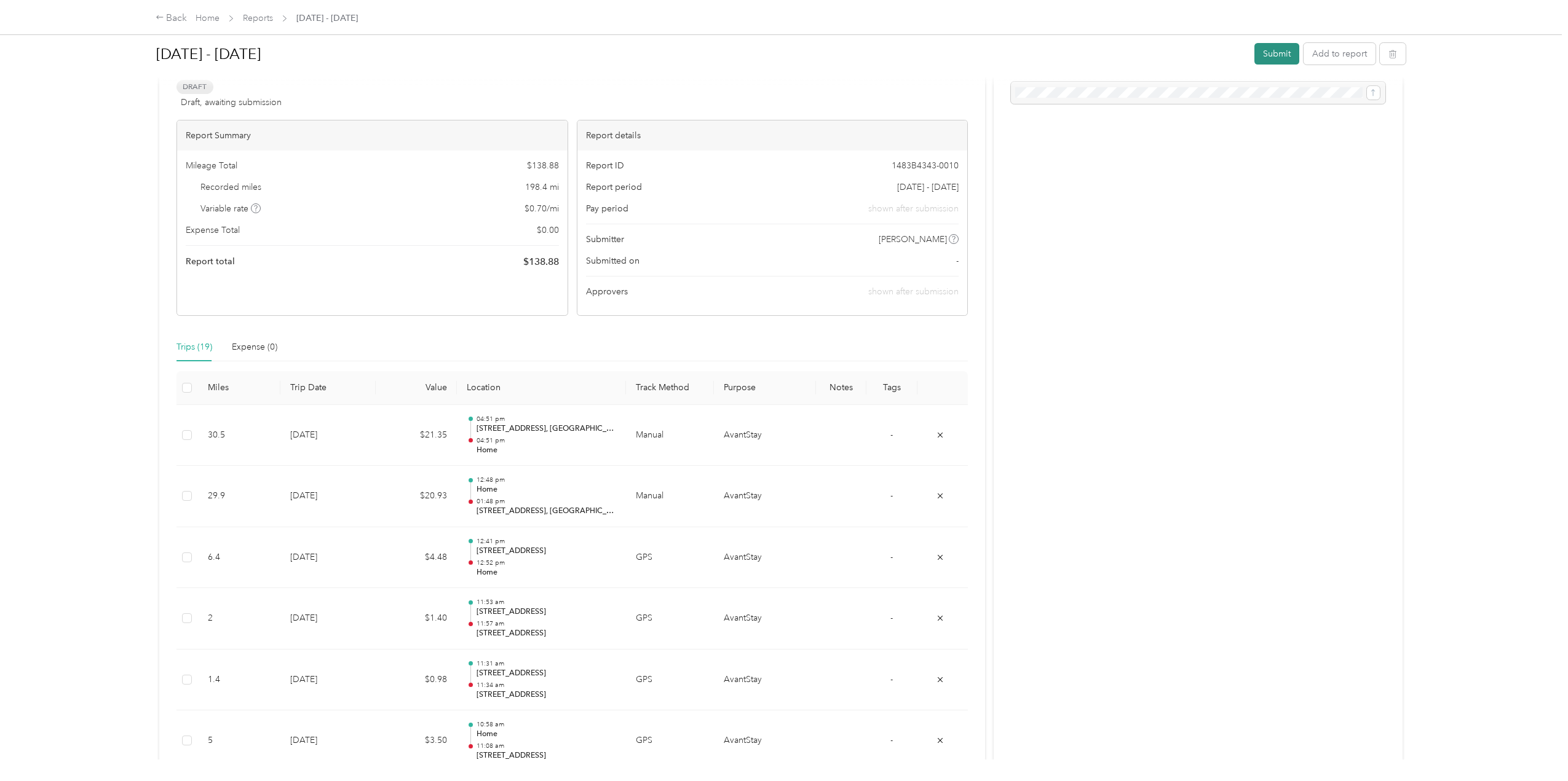
click at [821, 55] on button "Submit" at bounding box center [1277, 53] width 45 height 21
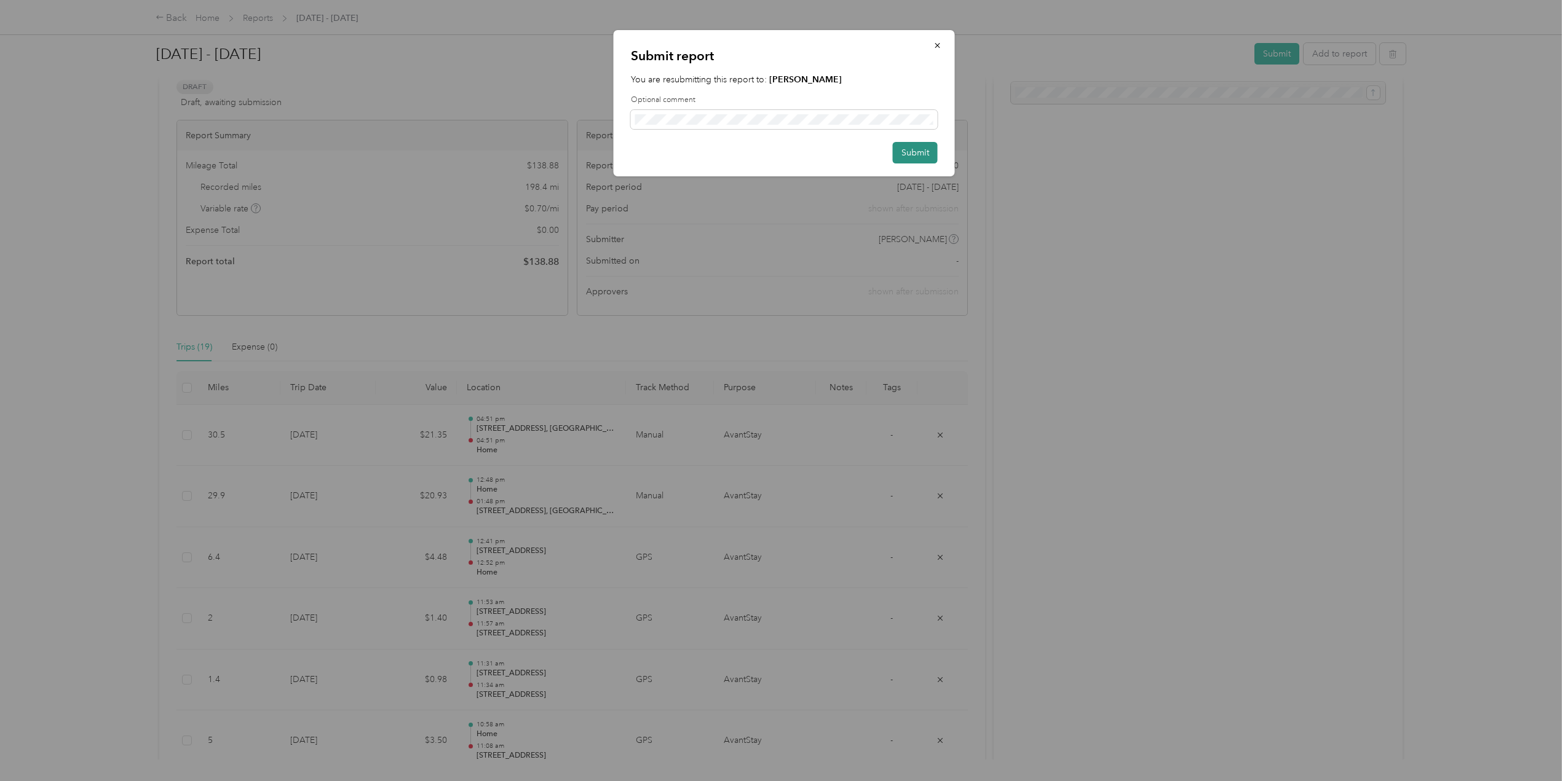
click at [821, 153] on button "Submit" at bounding box center [915, 152] width 45 height 21
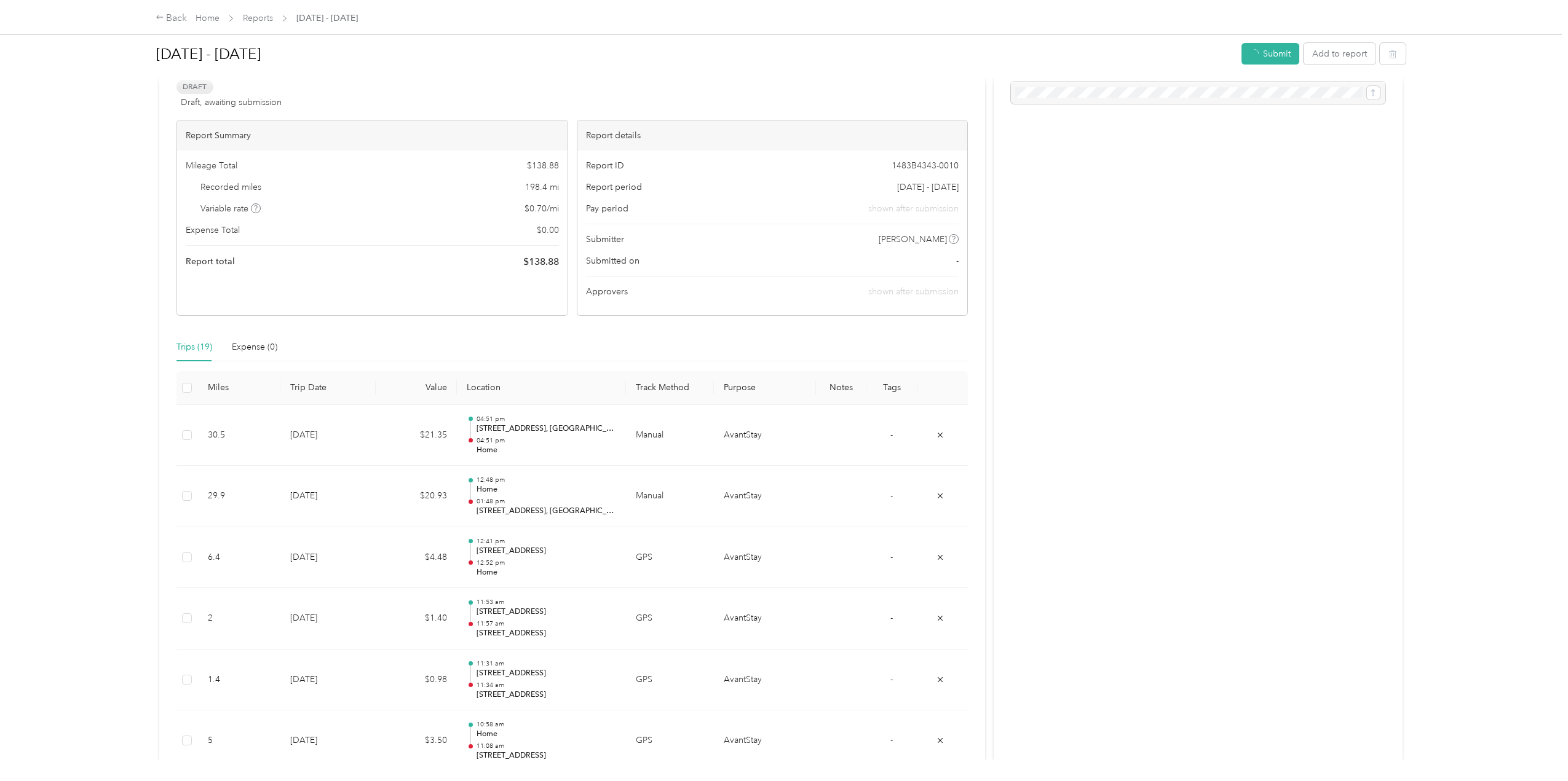
scroll to position [79, 0]
